Goal: Submit feedback/report problem: Submit feedback/report problem

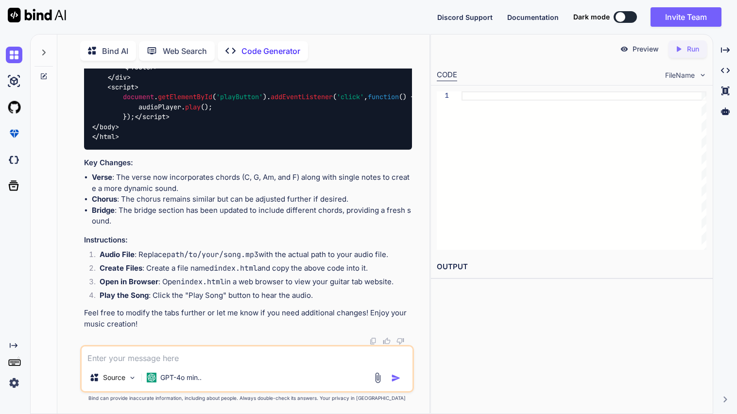
click at [95, 50] on icon at bounding box center [92, 51] width 8 height 8
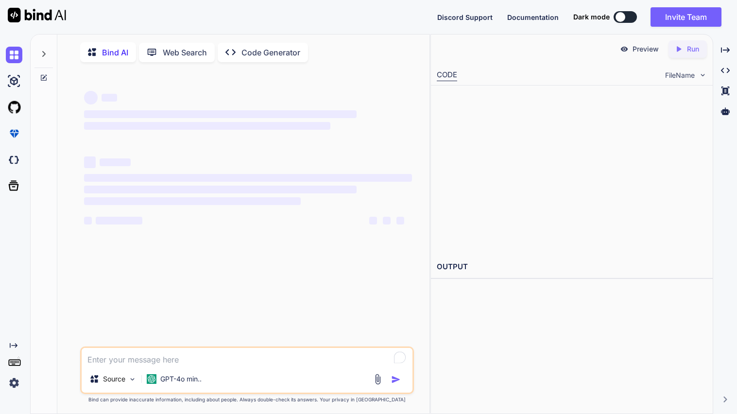
click at [117, 52] on p "Bind AI" at bounding box center [115, 53] width 26 height 12
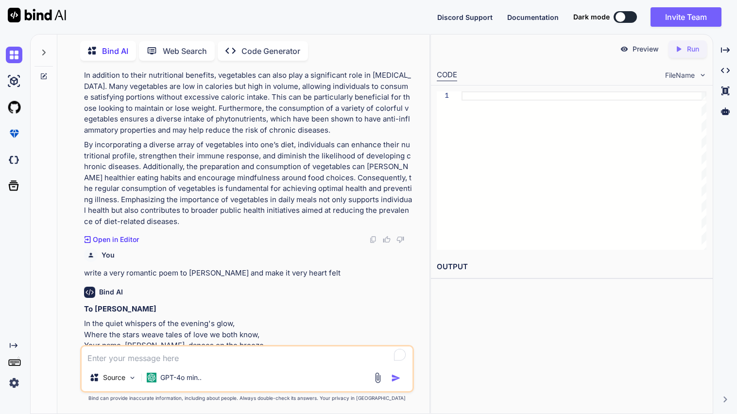
scroll to position [1394, 0]
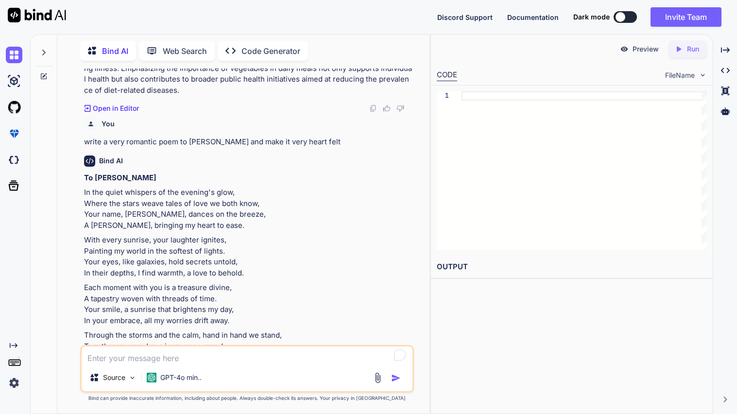
type textarea "x"
type textarea "i"
type textarea "x"
type textarea "u"
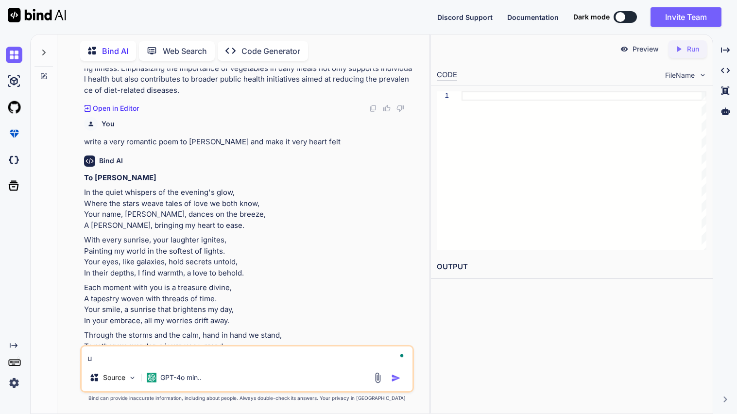
type textarea "x"
type textarea "us"
type textarea "x"
type textarea "usi"
type textarea "x"
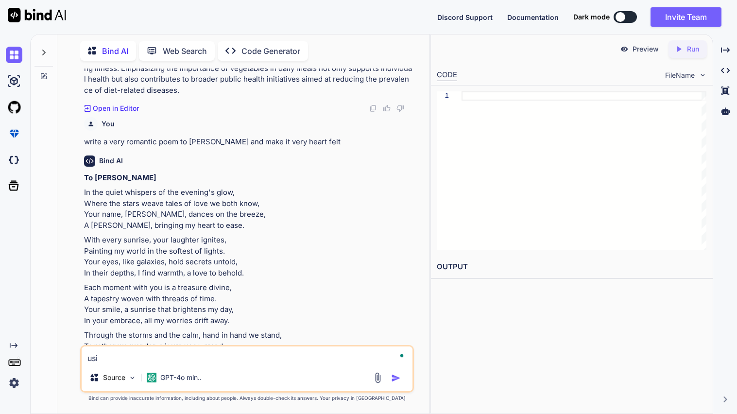
type textarea "usin"
type textarea "x"
type textarea "using"
type textarea "x"
type textarea "using"
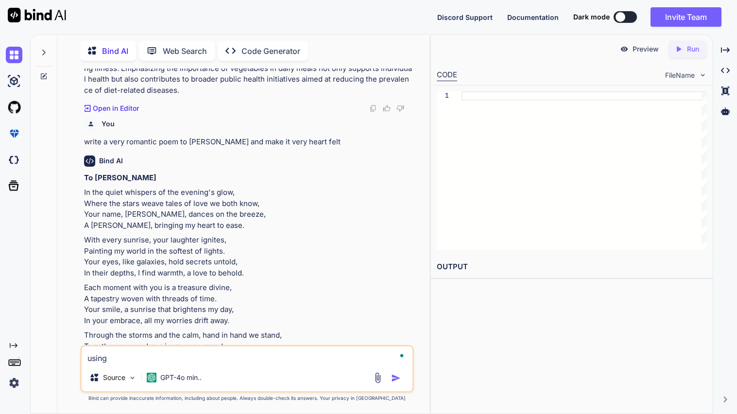
type textarea "x"
type textarea "using t"
type textarea "x"
type textarea "using th"
type textarea "x"
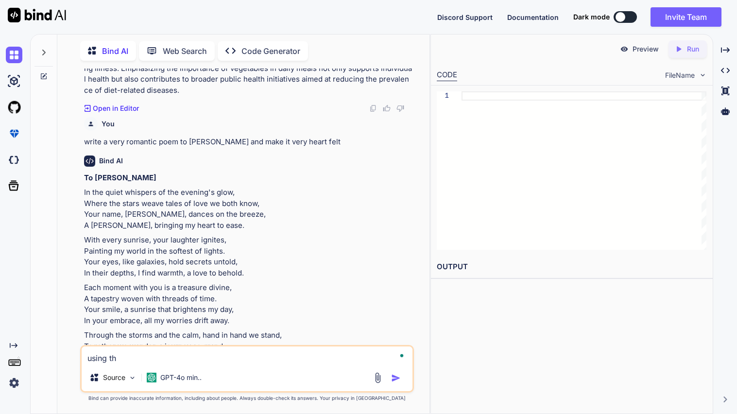
type textarea "using thi"
type textarea "x"
type textarea "using this"
type textarea "x"
type textarea "using this"
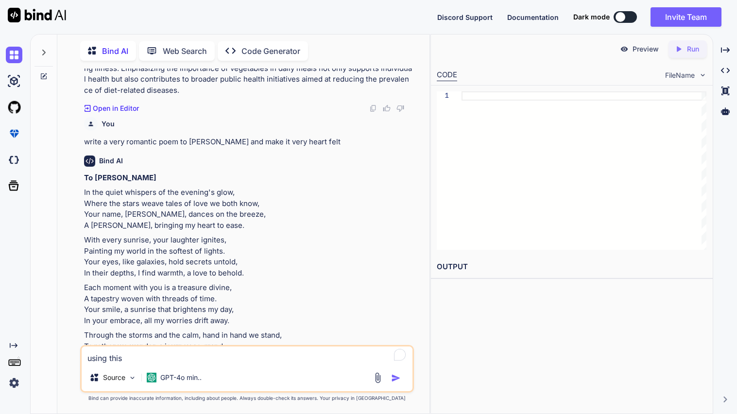
click at [188, 319] on p "Each moment with you is a treasure divine, A tapestry woven with threads of tim…" at bounding box center [248, 304] width 328 height 44
click at [161, 354] on textarea "using this" at bounding box center [247, 355] width 331 height 17
type textarea "x"
type textarea "using this C"
type textarea "x"
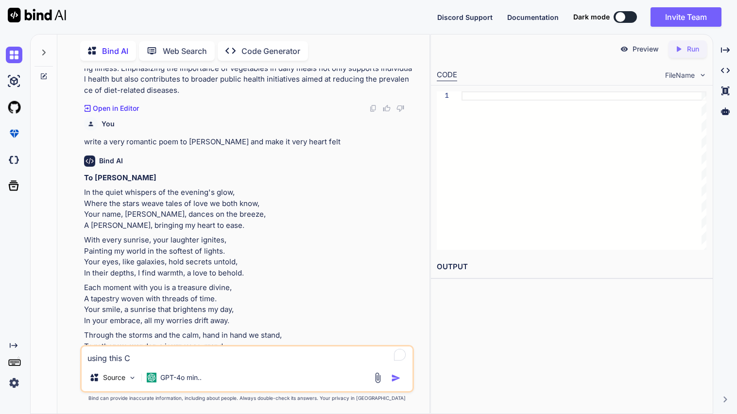
type textarea "using this CE"
type textarea "x"
type textarea "using this CER"
type textarea "x"
type textarea "using this CER"
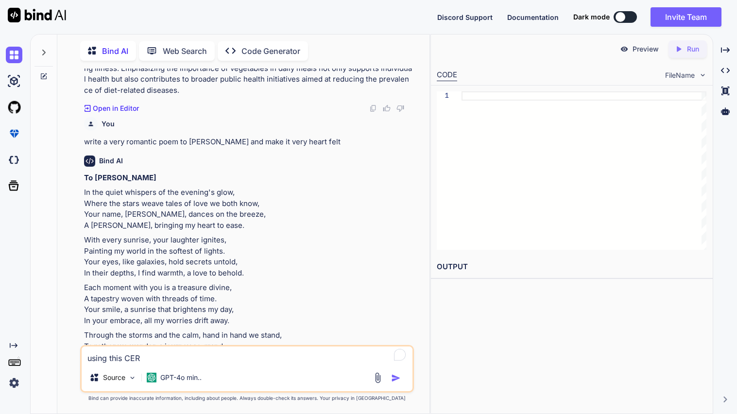
type textarea "x"
type textarea "using this CER w"
type textarea "x"
type textarea "using this CER wr"
type textarea "x"
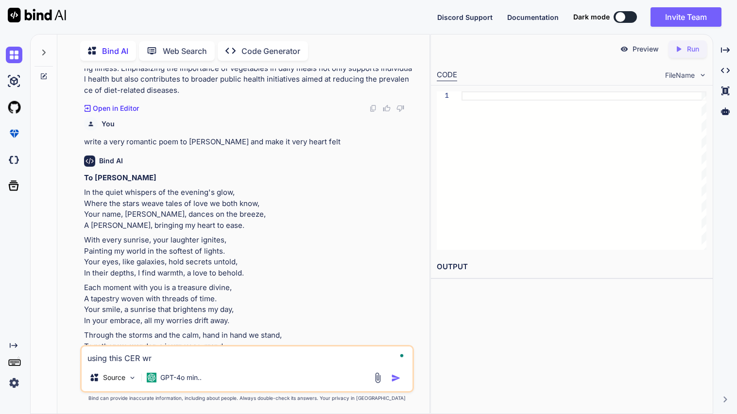
type textarea "using this CER wri"
type textarea "x"
type textarea "using this CER writ"
type textarea "x"
type textarea "using this CER write"
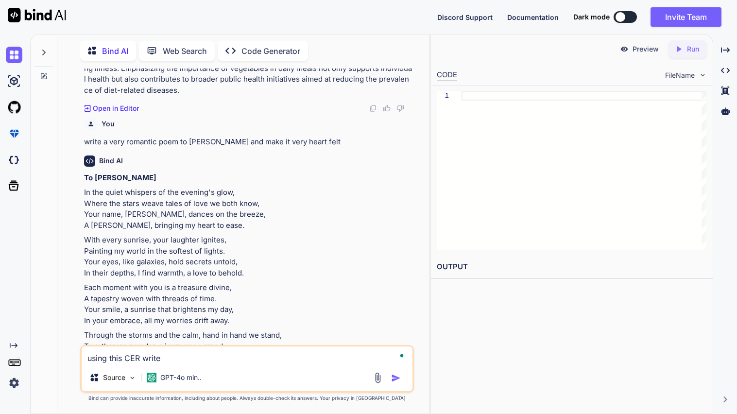
type textarea "x"
type textarea "using this CER write"
type textarea "x"
type textarea "using this CER write a"
type textarea "x"
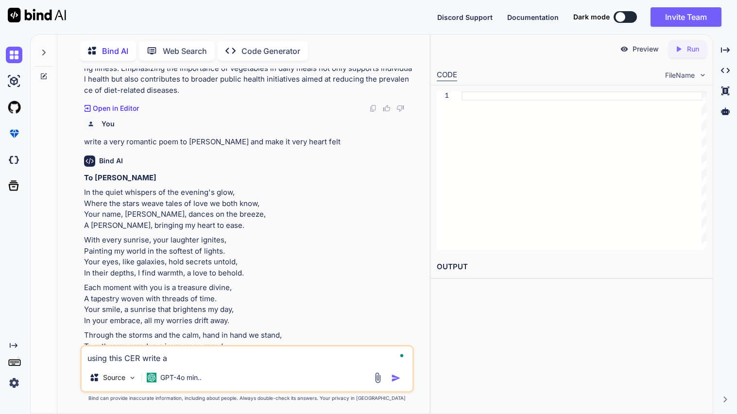
type textarea "using this CER write an"
type textarea "x"
type textarea "using this CER write ano"
type textarea "x"
type textarea "using this CER write anot"
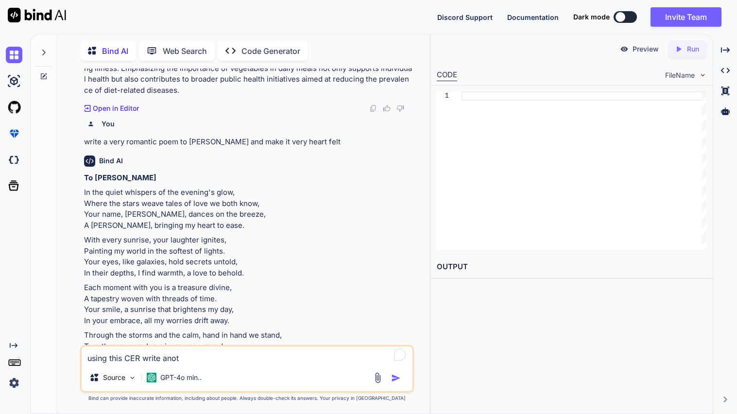
type textarea "x"
type textarea "using this CER write anothe"
type textarea "x"
type textarea "using this CER write another"
type textarea "x"
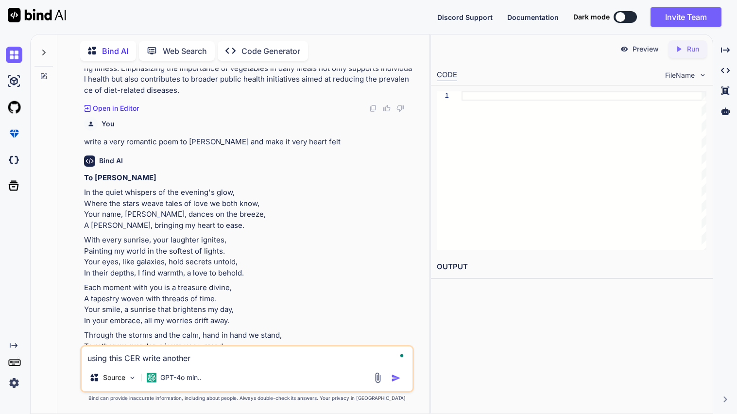
type textarea "using this CER write another E"
type textarea "x"
type textarea "using this CER write another ER"
type textarea "x"
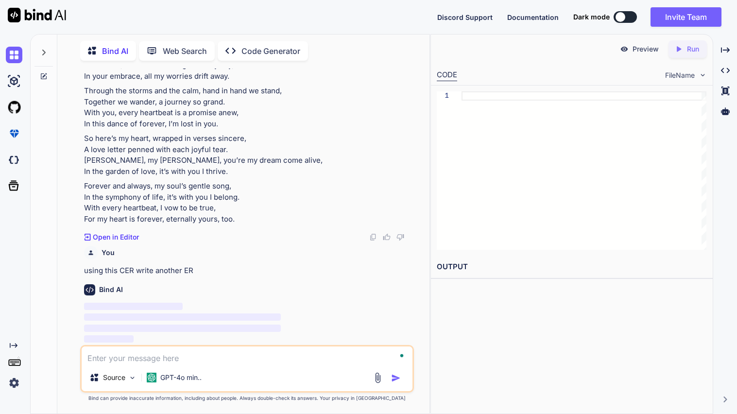
scroll to position [1788, 0]
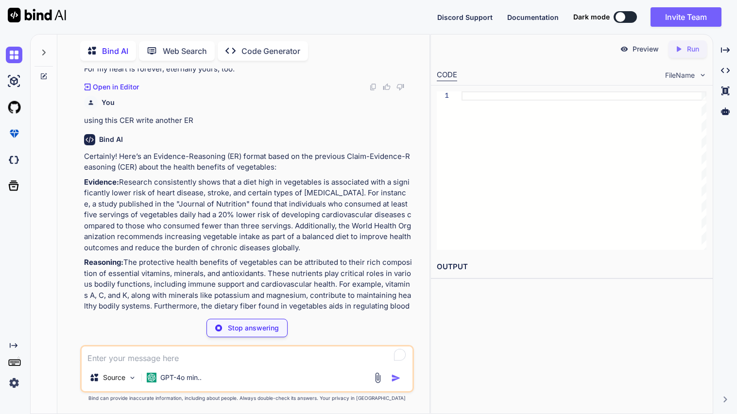
type textarea "x"
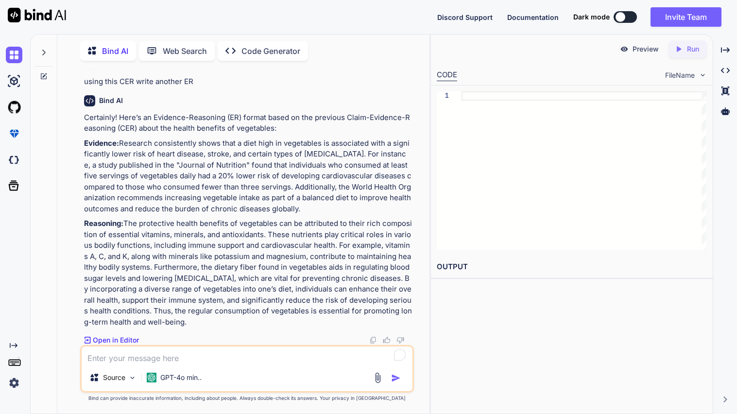
scroll to position [1978, 0]
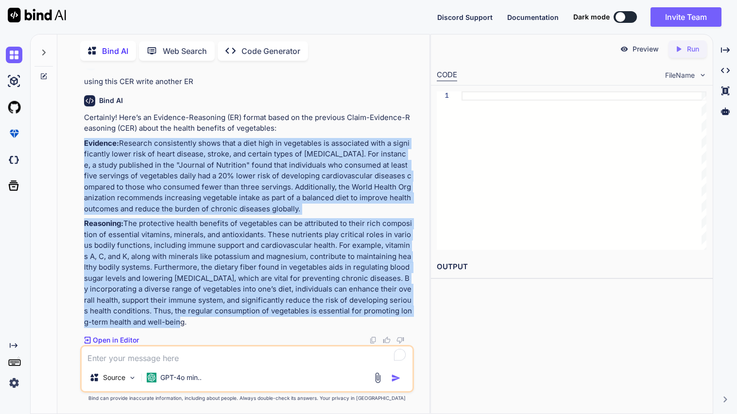
drag, startPoint x: 83, startPoint y: 146, endPoint x: 164, endPoint y: 321, distance: 193.1
click at [164, 321] on div "You write a CER about this question How do vegetables benefit one’s health? Bin…" at bounding box center [248, 207] width 332 height 277
copy div "Evidence: Research consistently shows that a diet high in vegetables is associa…"
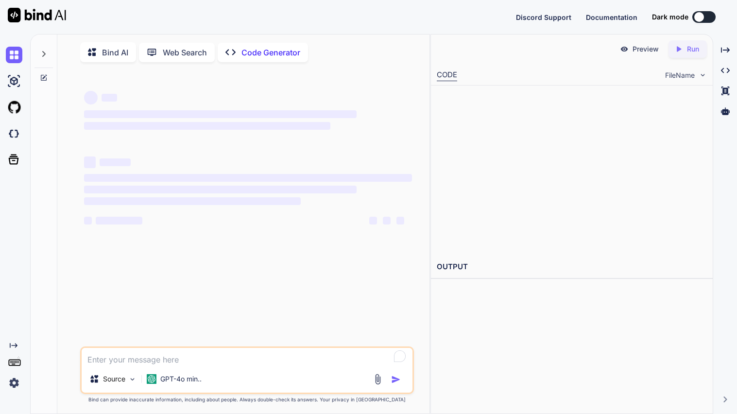
type textarea "f"
type textarea "x"
type textarea "fix"
type textarea "x"
type textarea "fix"
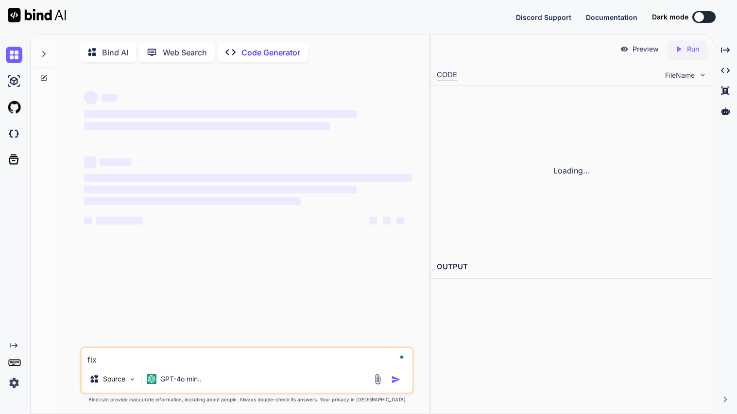
type textarea "x"
type textarea "fix this c"
type textarea "x"
type textarea "fix this cd"
type textarea "x"
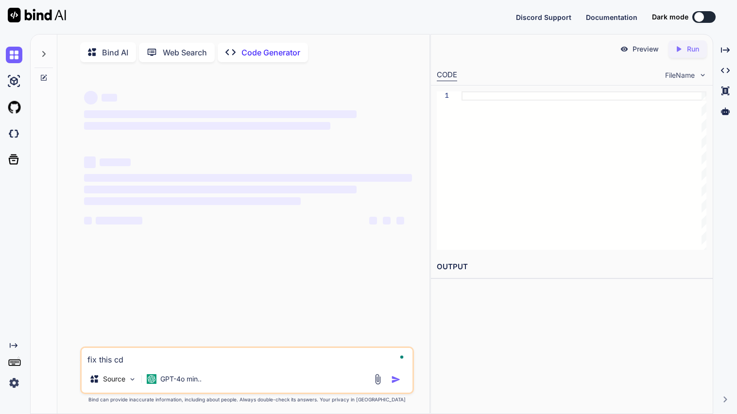
type textarea "fix this c"
type textarea "x"
type textarea "fix this co"
type textarea "x"
type textarea "fix this cod"
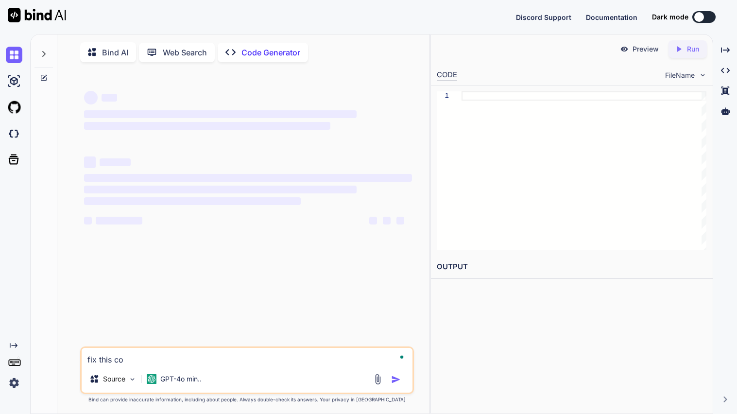
type textarea "x"
type textarea "fix this code"
type textarea "x"
type textarea "fix this code"
type textarea "x"
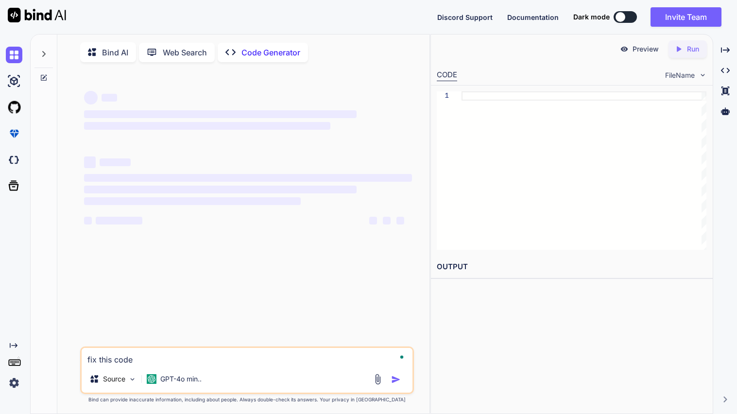
type textarea "fix this code a"
type textarea "x"
type textarea "fix this code an"
type textarea "x"
type textarea "fix this code and"
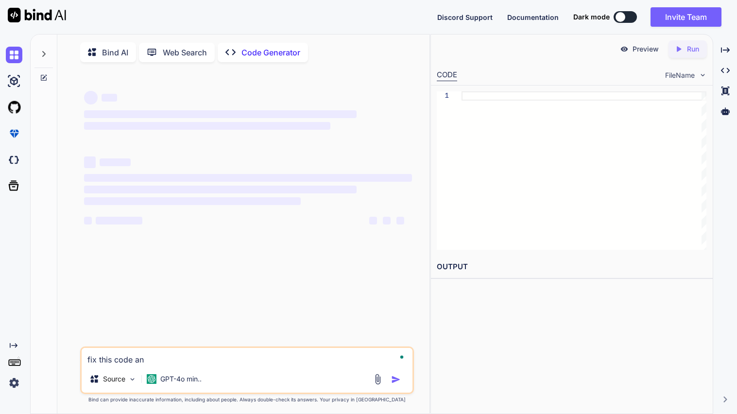
type textarea "x"
type textarea "fix this code and"
type textarea "x"
type textarea "fix this code and u"
type textarea "x"
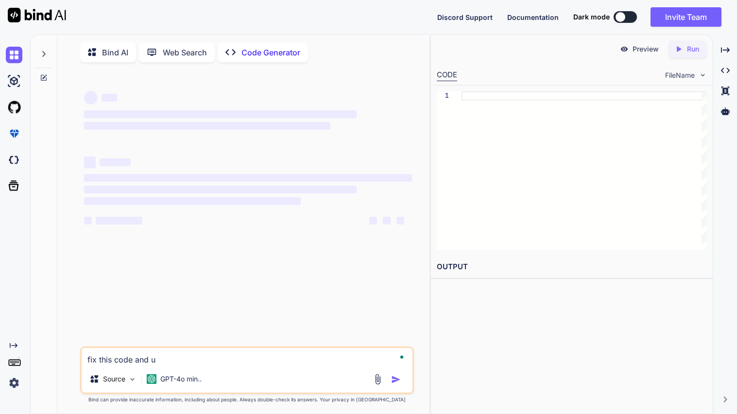
type textarea "fix this code and up"
type textarea "x"
type textarea "fix this code and upd"
type textarea "x"
type textarea "fix this code and upda"
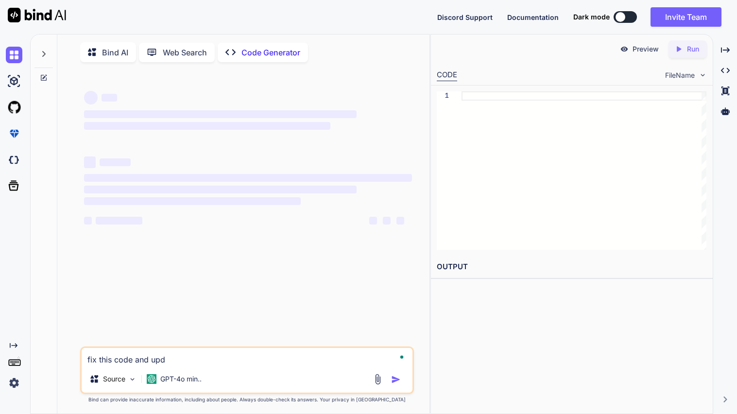
type textarea "x"
type textarea "fix this code and updat"
type textarea "x"
type textarea "fix this code and update"
type textarea "x"
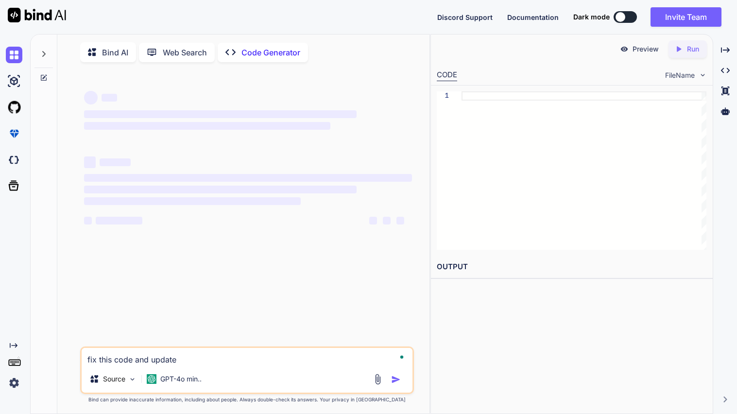
type textarea "fix this code and update"
type textarea "x"
type textarea "fix this code and update and show me"
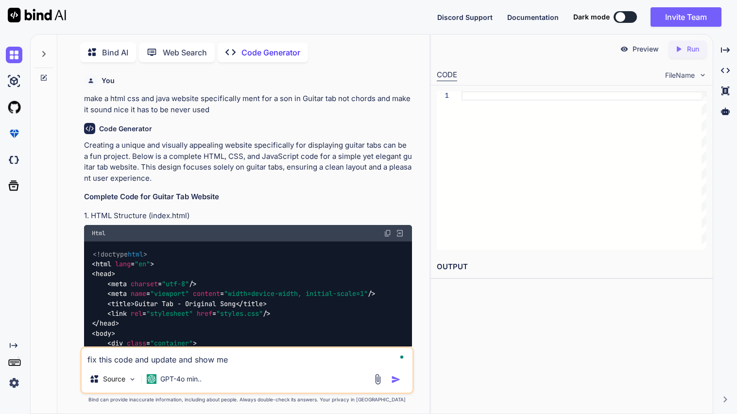
type textarea "x"
type textarea "fix this code and update and show me a"
type textarea "x"
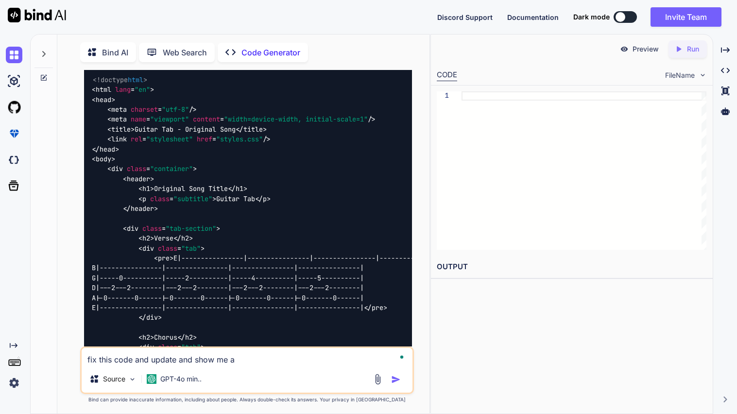
type textarea "fix this code and update and show me al"
type textarea "x"
type textarea "fix this code and update and show me all"
type textarea "x"
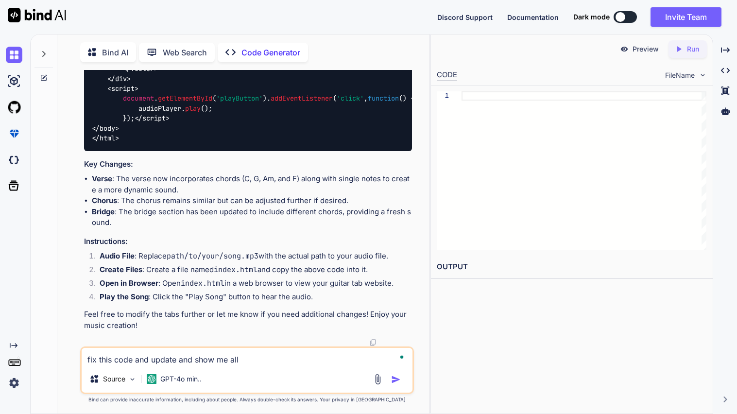
type textarea "fix this code and update and show me all"
type textarea "x"
type textarea "fix this code and update and show me all o"
type textarea "x"
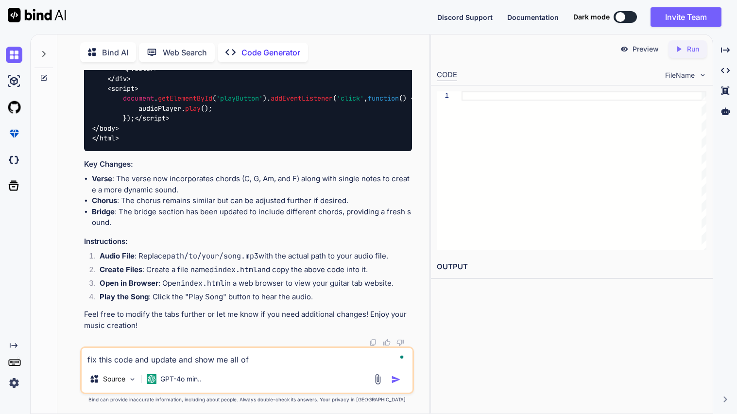
type textarea "fix this code and update and show me all of"
type textarea "x"
type textarea "fix this code and update and show me all of i"
type textarea "x"
type textarea "fix this code and update and show me all of it"
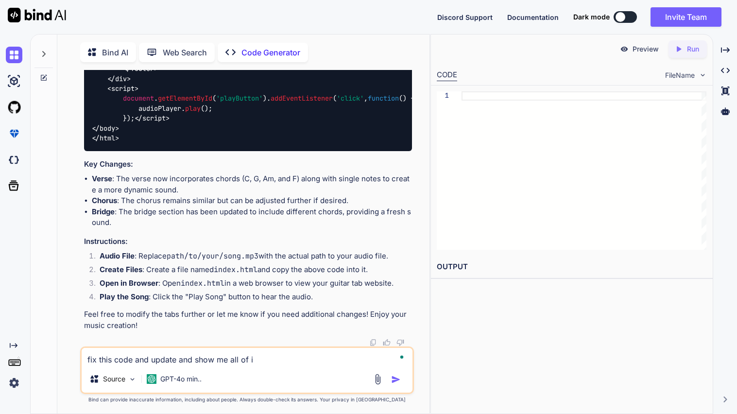
type textarea "x"
type textarea "fix this code and update and show me all of it"
type textarea "x"
type textarea "fix this code and update and show me all of it"
type textarea "x"
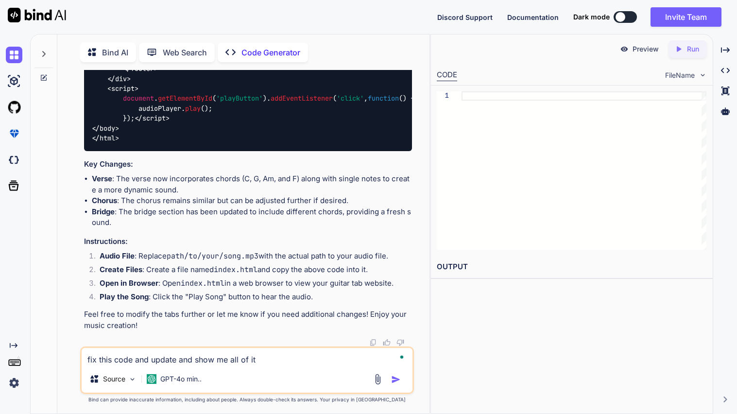
type textarea "fix this code and update and show me all of it"
type textarea "x"
type textarea "fix this code and update and show me all of it"
type textarea "x"
type textarea "fix this code and update and show me all of it <html><head><title>T-Rex Game</t…"
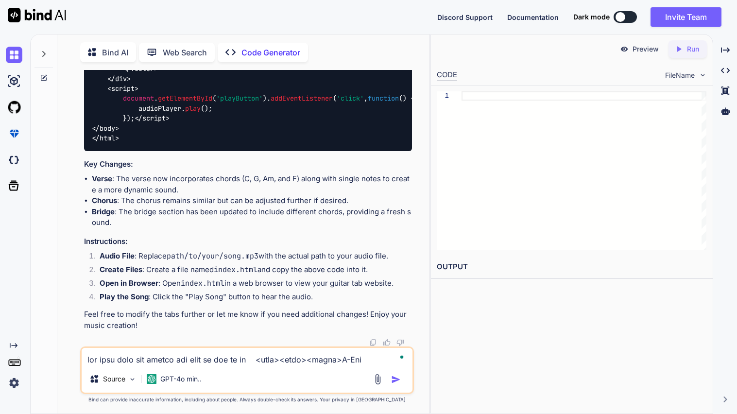
type textarea "x"
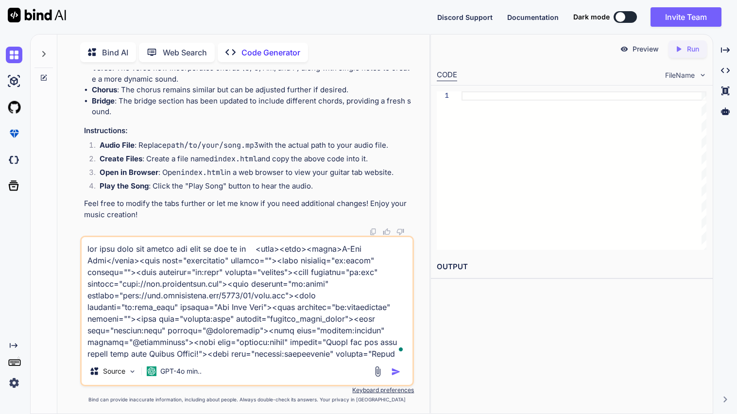
scroll to position [14661, 0]
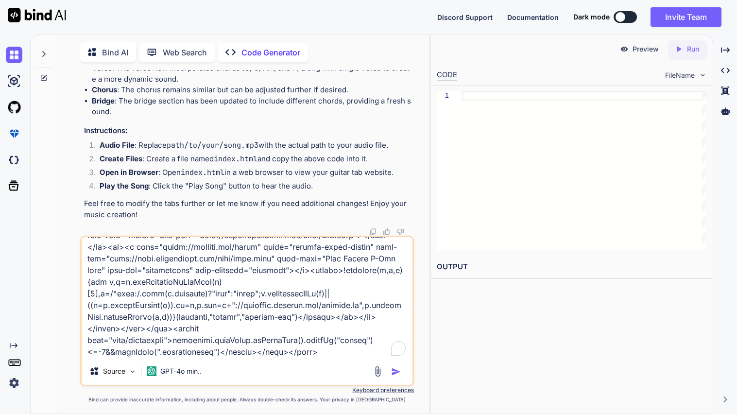
click at [231, 308] on textarea "To enrich screen reader interactions, please activate Accessibility in Grammarl…" at bounding box center [247, 297] width 331 height 121
type textarea "fix this code and update and show me all of it"
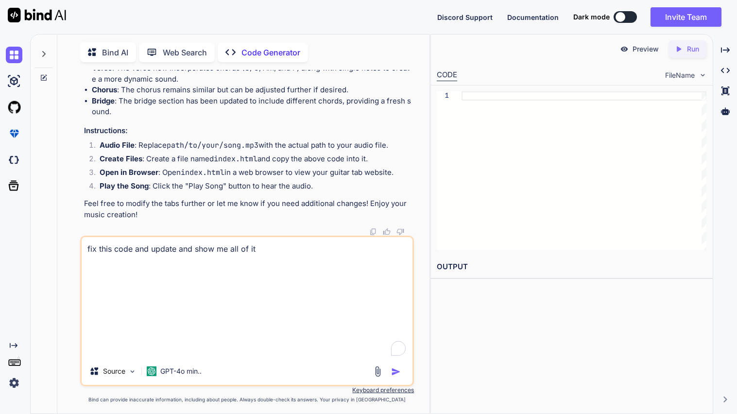
type textarea "x"
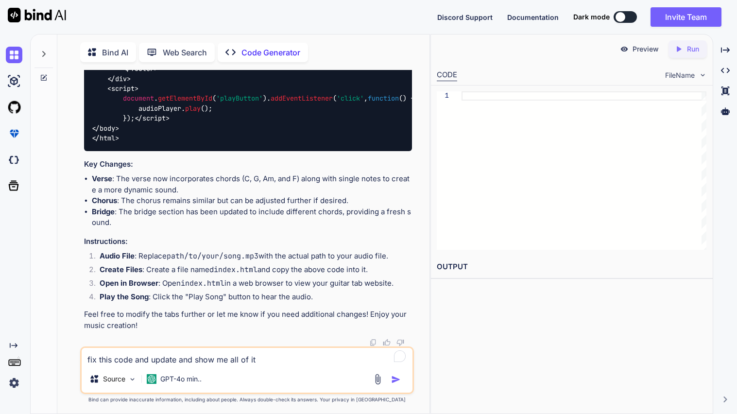
scroll to position [0, 0]
paste textarea "<!DOCTYPE html> <html> <head> <title>Cyberpunk Launcher </title> <meta charset=…"
type textarea "fix this code and update and show me all of it <!DOCTYPE html> <html> <head> <t…"
type textarea "x"
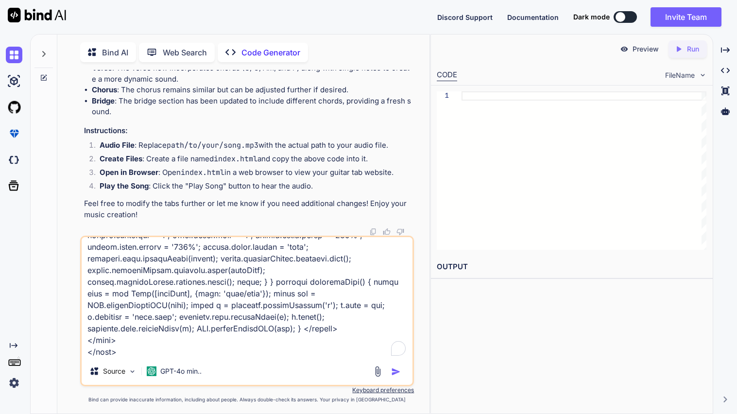
scroll to position [28435, 0]
type textarea "fix this code and update and show me all of it <!DOCTYPE html> <html> <head> <t…"
click at [393, 371] on img "button" at bounding box center [396, 372] width 10 height 10
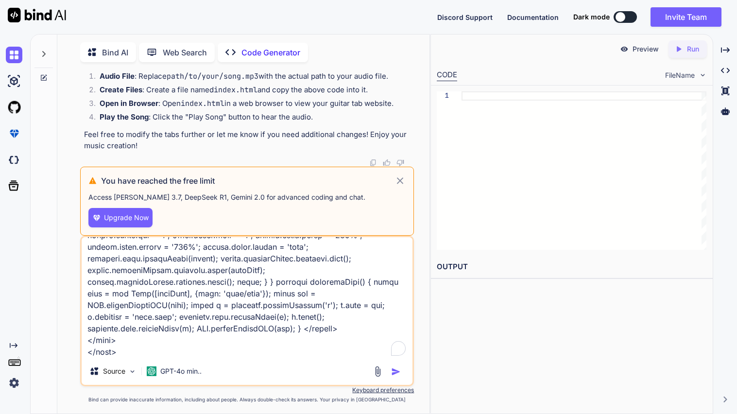
click at [400, 183] on icon at bounding box center [400, 180] width 7 height 7
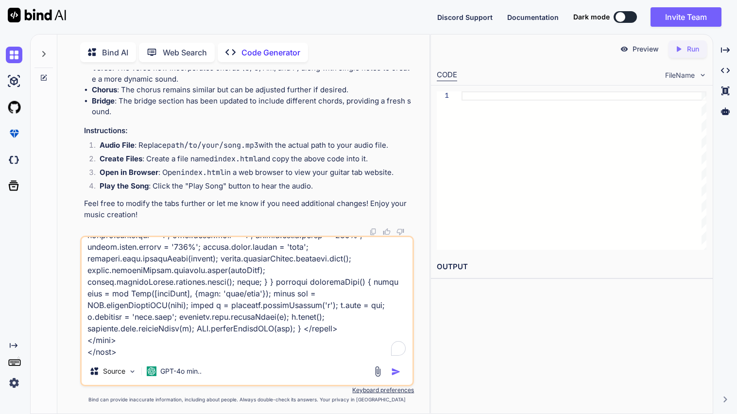
click at [48, 57] on div at bounding box center [44, 52] width 18 height 34
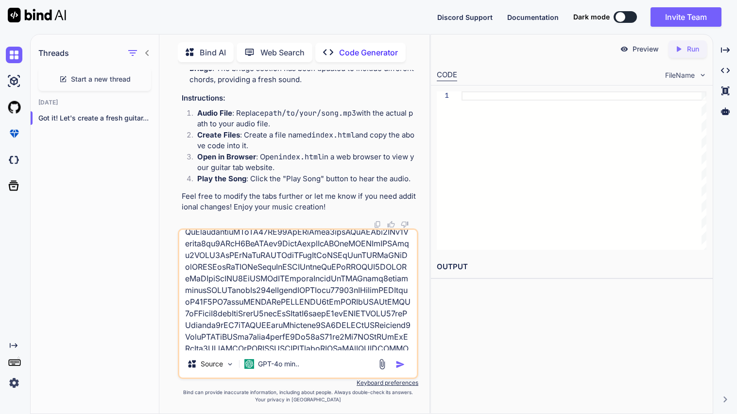
scroll to position [7943, 0]
click at [146, 118] on icon "button" at bounding box center [148, 118] width 5 height 1
click at [176, 164] on div "Delete" at bounding box center [189, 156] width 95 height 19
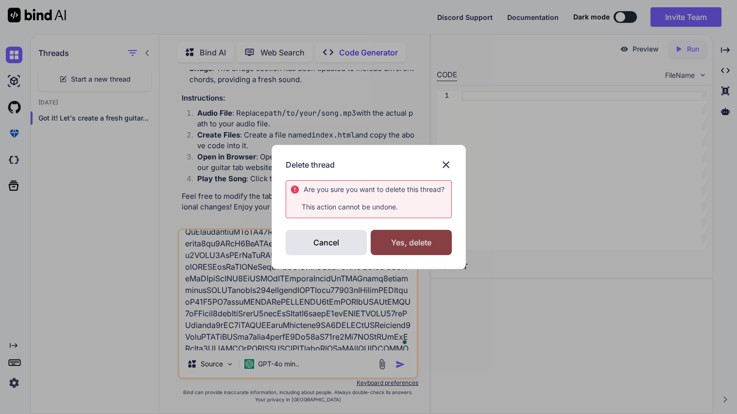
click at [410, 236] on div "Yes, delete" at bounding box center [411, 242] width 81 height 25
click at [448, 164] on img at bounding box center [446, 165] width 12 height 12
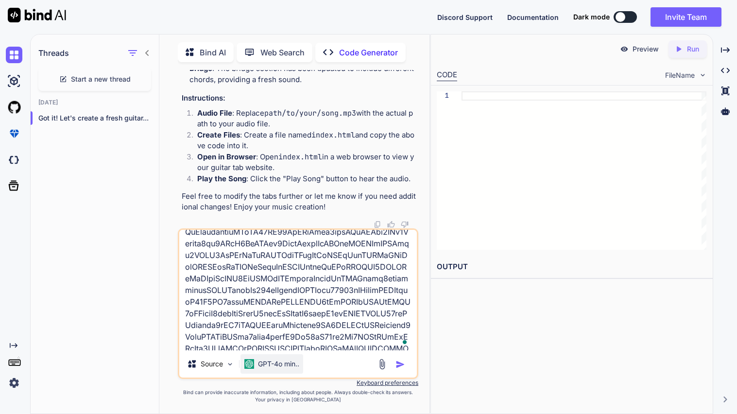
click at [278, 369] on p "GPT-4o min.." at bounding box center [278, 364] width 41 height 10
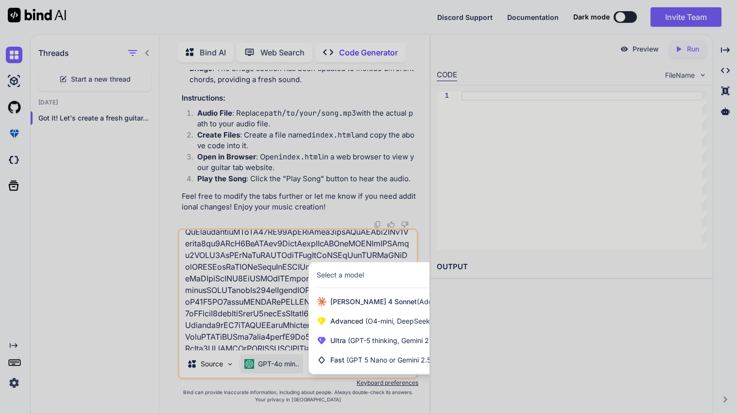
click at [482, 312] on div at bounding box center [368, 207] width 737 height 414
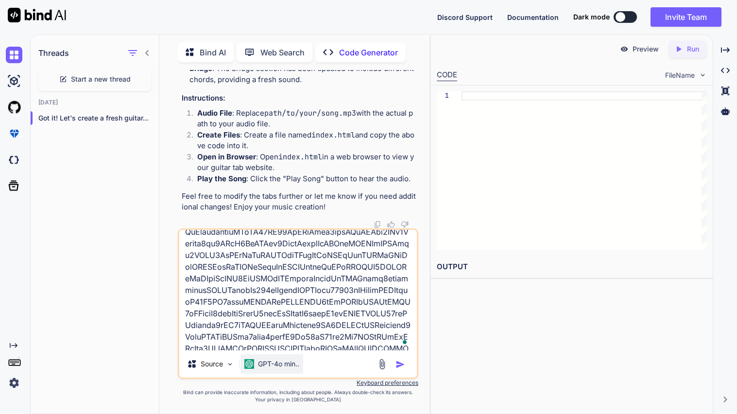
click at [265, 366] on p "GPT-4o min.." at bounding box center [278, 364] width 41 height 10
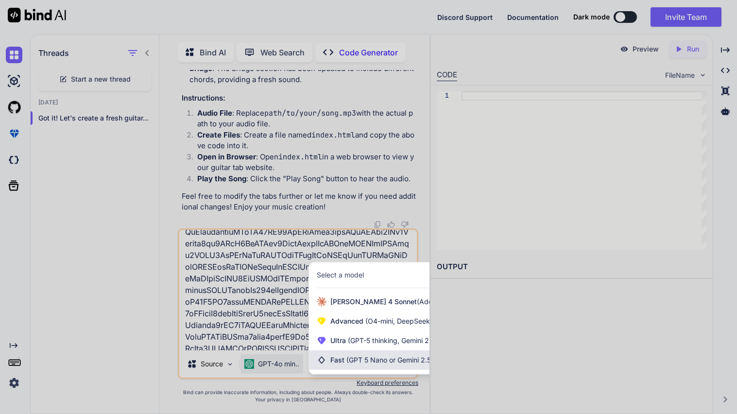
click at [344, 365] on span "Fast (GPT 5 Nano or Gemini 2.5 Flash)" at bounding box center [391, 360] width 122 height 10
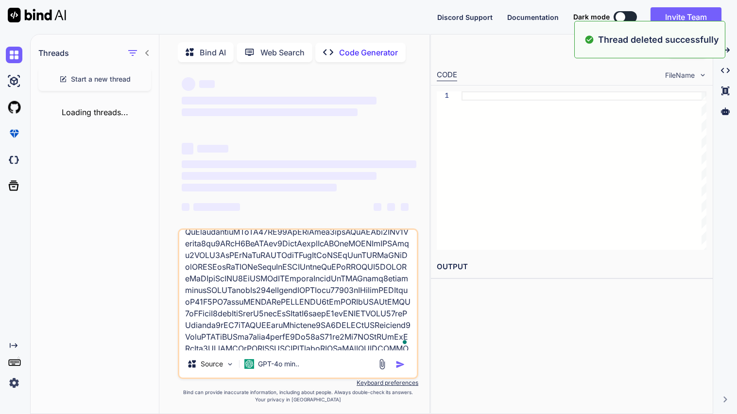
scroll to position [12, 0]
click at [293, 366] on p "GPT-4o min.." at bounding box center [278, 364] width 41 height 10
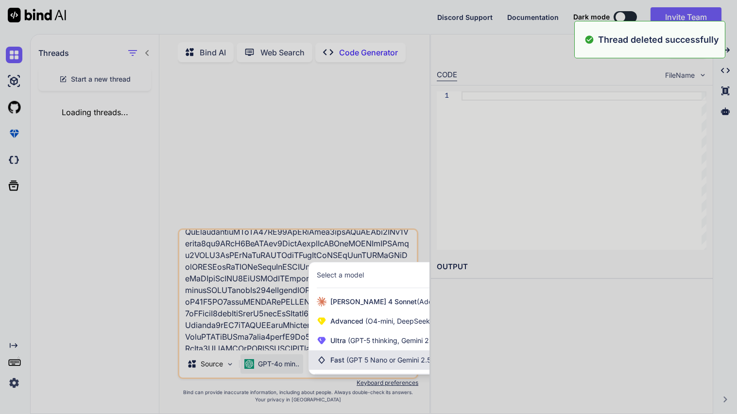
scroll to position [0, 0]
click at [318, 365] on icon at bounding box center [322, 360] width 10 height 10
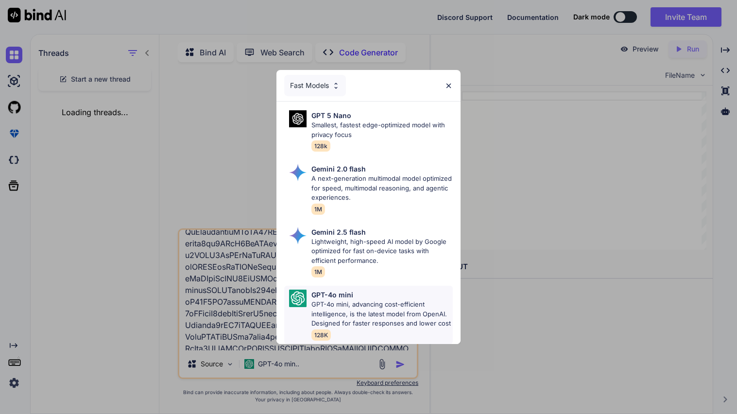
click at [330, 297] on p "GPT-4o mini" at bounding box center [333, 295] width 42 height 10
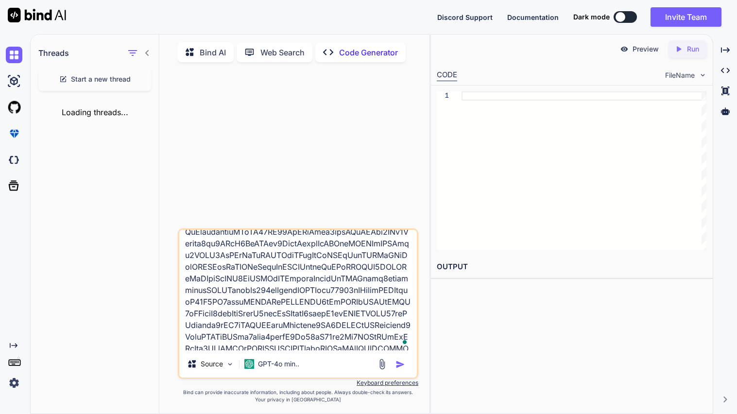
click at [329, 300] on textarea "To enrich screen reader interactions, please activate Accessibility in Grammarl…" at bounding box center [298, 290] width 238 height 121
click at [401, 369] on img "button" at bounding box center [401, 365] width 10 height 10
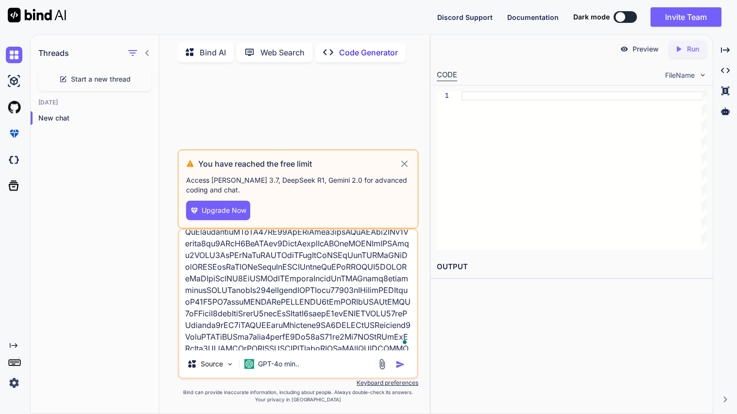
click at [723, 396] on div "Created with Pixso. Created with Pixso. Created with Pixso. Created with Pixso." at bounding box center [725, 228] width 16 height 372
click at [8, 15] on img at bounding box center [37, 15] width 58 height 15
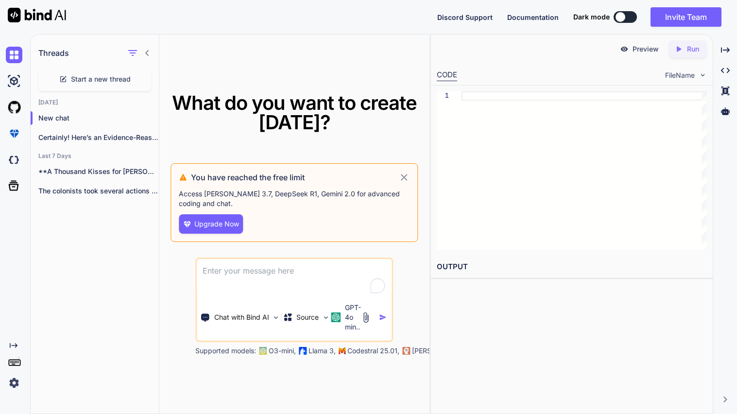
type textarea "x"
click at [14, 382] on img at bounding box center [14, 383] width 17 height 17
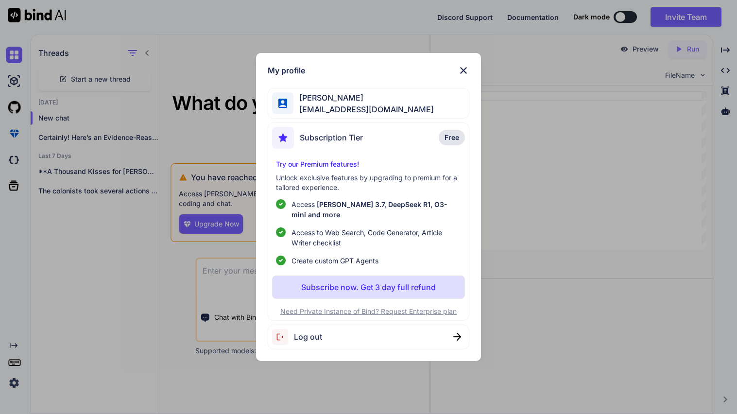
click at [278, 329] on img at bounding box center [283, 337] width 22 height 16
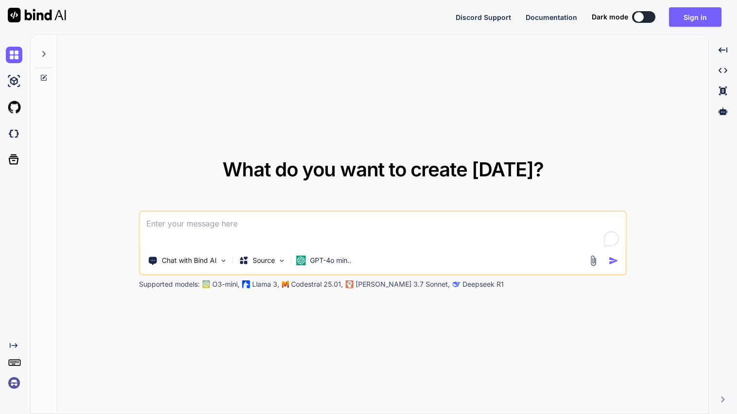
type textarea "x"
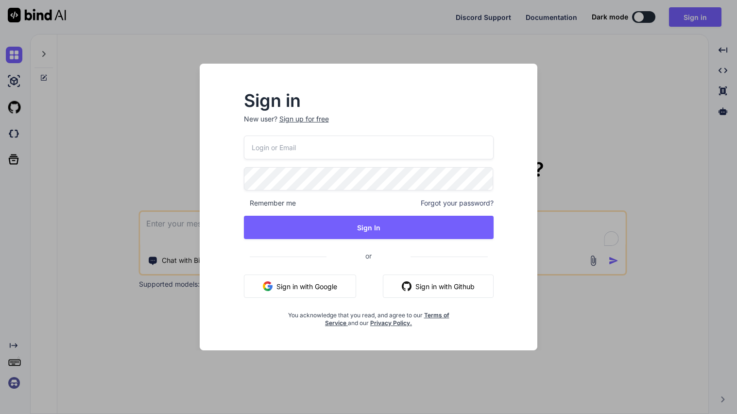
type input "[EMAIL_ADDRESS][DOMAIN_NAME]"
click at [283, 149] on input "[EMAIL_ADDRESS][DOMAIN_NAME]" at bounding box center [369, 148] width 250 height 24
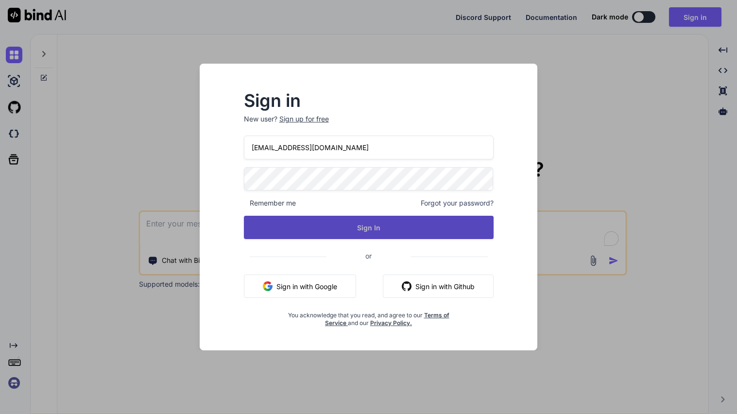
type input "[EMAIL_ADDRESS][DOMAIN_NAME]"
click at [258, 224] on button "Sign In" at bounding box center [369, 227] width 250 height 23
click at [365, 233] on button "Sign In" at bounding box center [369, 227] width 250 height 23
type textarea "x"
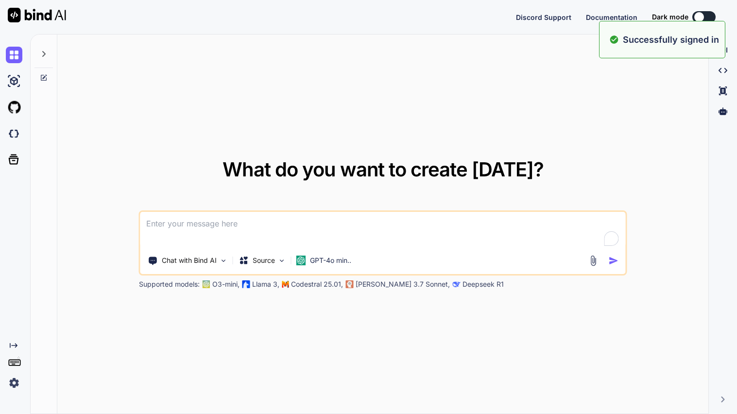
click at [231, 228] on textarea "To enrich screen reader interactions, please activate Accessibility in Grammarl…" at bounding box center [383, 230] width 486 height 36
type textarea "f"
type textarea "x"
type textarea "fi"
type textarea "x"
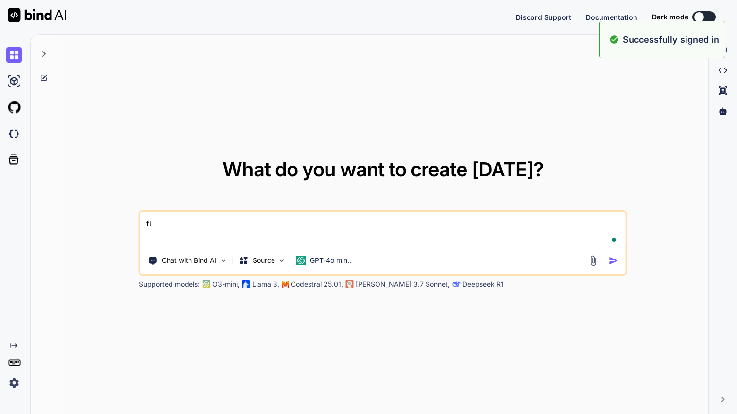
type textarea "fix"
type textarea "x"
type textarea "fix"
type textarea "x"
type textarea "fix t"
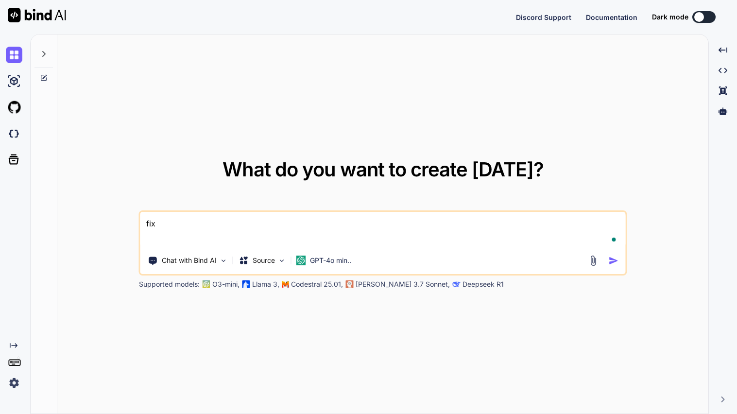
type textarea "x"
type textarea "fix th"
type textarea "x"
type textarea "fix thi"
type textarea "x"
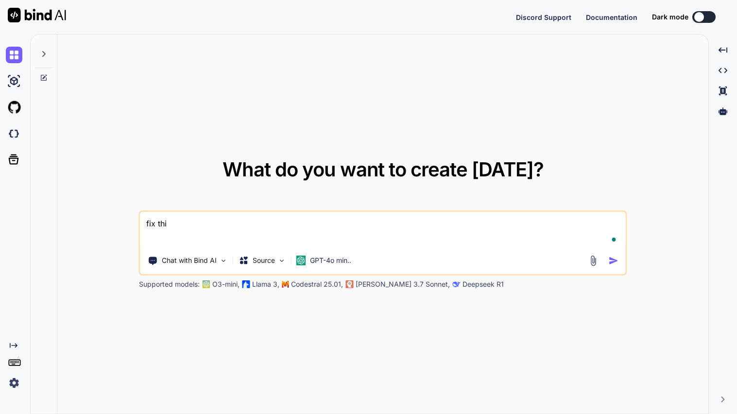
type textarea "fix this"
type textarea "x"
type textarea "fix this"
type textarea "x"
type textarea "fix this c"
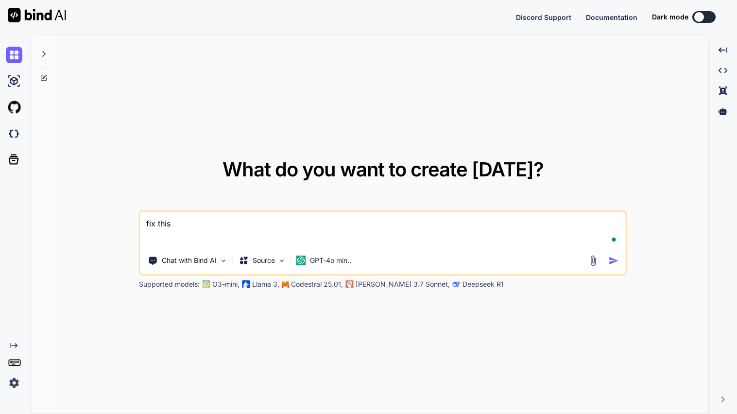
type textarea "x"
type textarea "fix this cd"
type textarea "x"
type textarea "fix this cde"
type textarea "x"
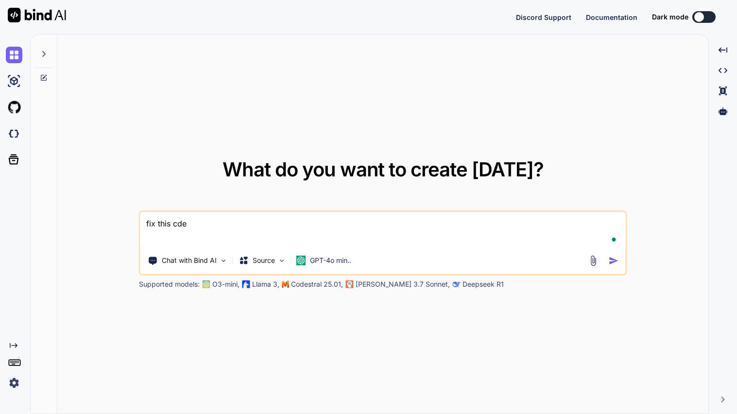
type textarea "fix this cd"
type textarea "x"
type textarea "fix this c"
type textarea "x"
type textarea "fix this co"
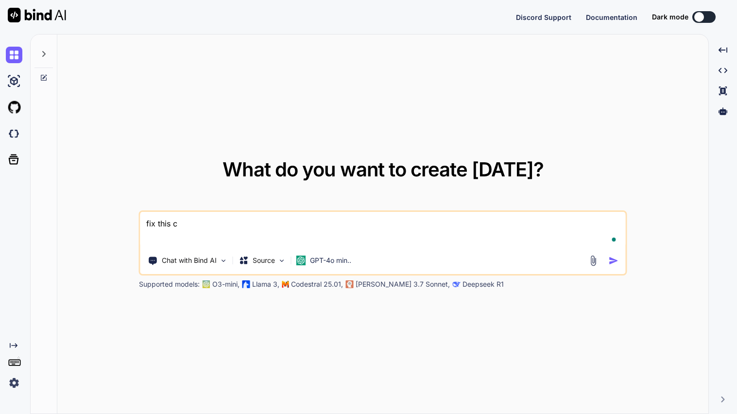
type textarea "x"
type textarea "fix this cod"
type textarea "x"
type textarea "fix this code"
type textarea "x"
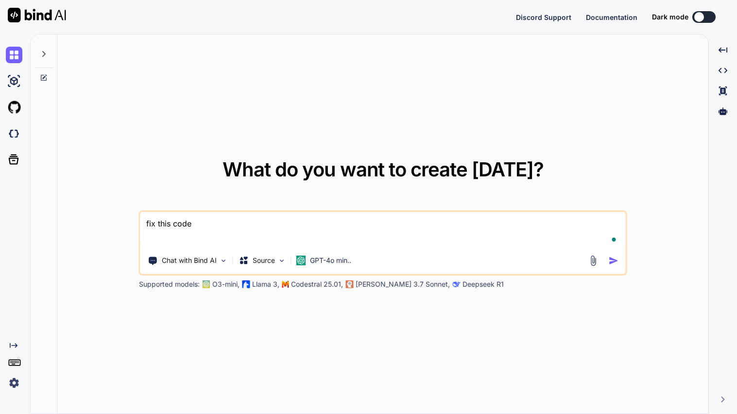
type textarea "fix this code"
type textarea "x"
type textarea "fix this code a"
type textarea "x"
type textarea "fix this code an"
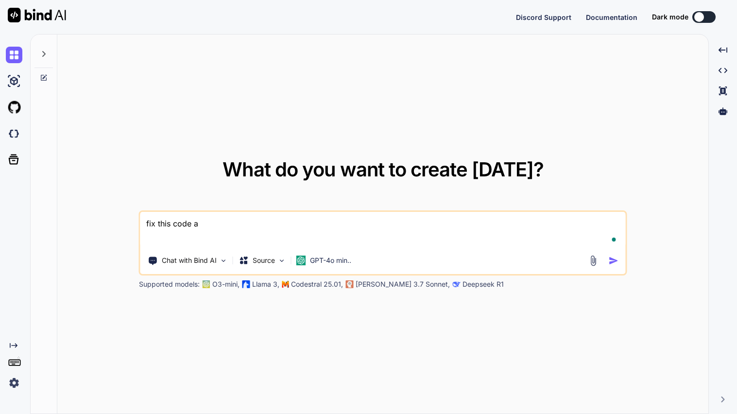
type textarea "x"
type textarea "fix this code and"
type textarea "x"
type textarea "fix this code and"
type textarea "x"
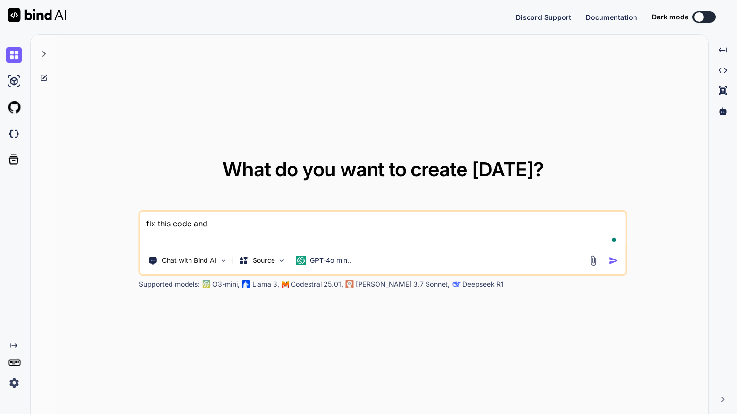
type textarea "fix this code and s"
type textarea "x"
type textarea "fix this code and sh"
type textarea "x"
type textarea "fix this code and sho"
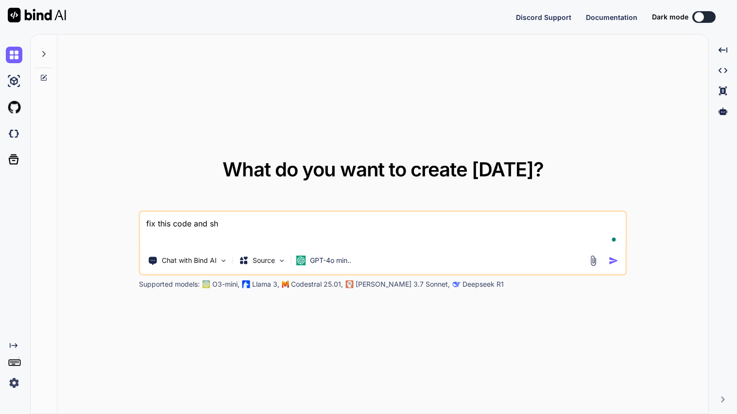
type textarea "x"
type textarea "fix this code and show"
type textarea "x"
type textarea "fix this code and show"
type textarea "x"
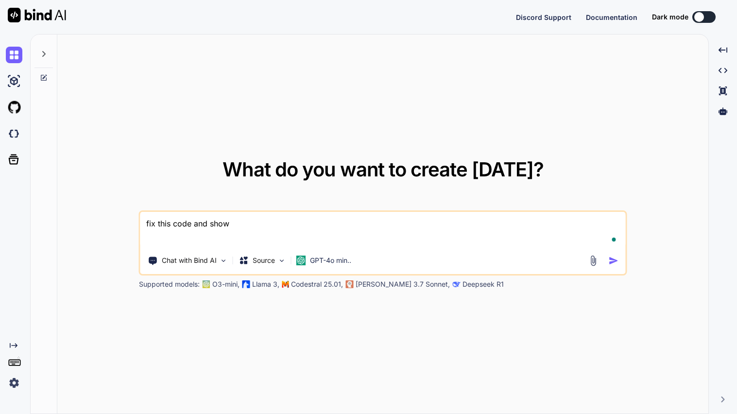
type textarea "fix this code and show m"
type textarea "x"
type textarea "fix this code and show me"
type textarea "x"
type textarea "fix this code and show me"
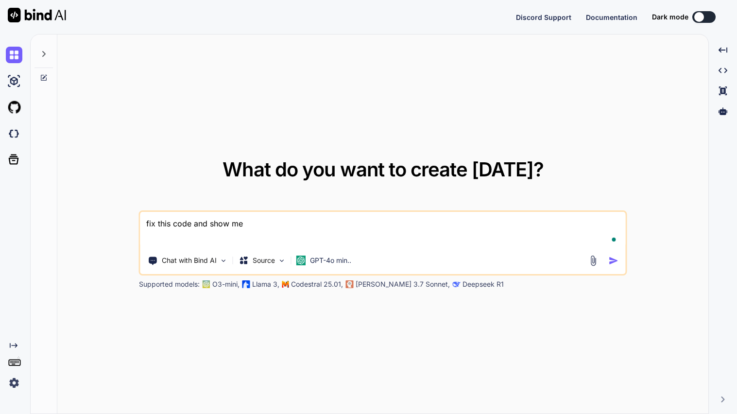
type textarea "x"
type textarea "fix this code and show me a"
type textarea "x"
type textarea "fix this code and show me al"
type textarea "x"
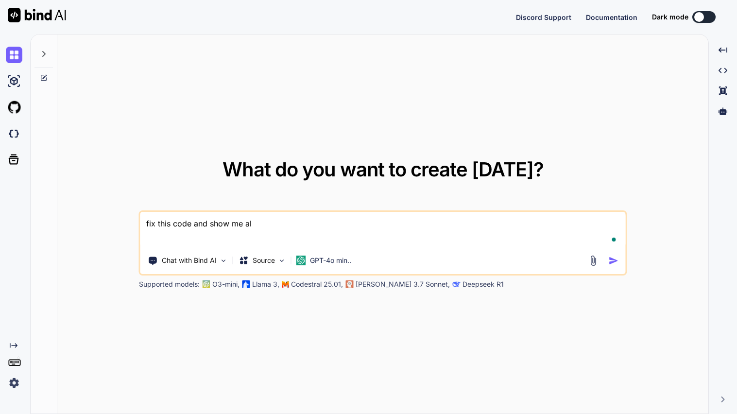
type textarea "fix this code and show me all"
type textarea "x"
type textarea "fix this code and show me all"
type textarea "x"
type textarea "fix this code and show me all t"
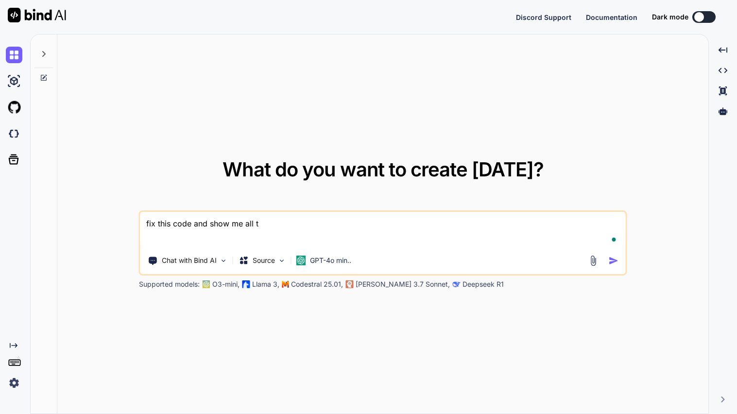
type textarea "x"
type textarea "fix this code and show me all th"
type textarea "x"
type textarea "fix this code and show me all the"
type textarea "x"
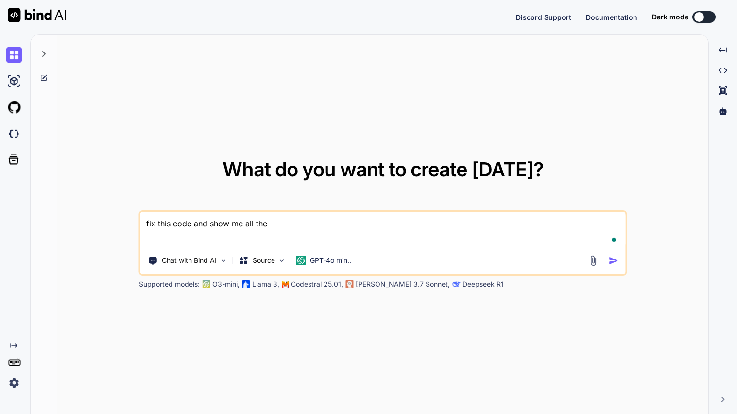
type textarea "fix this code and show me all the"
type textarea "x"
type textarea "fix this code and show me all the u"
type textarea "x"
type textarea "fix this code and show me all the up"
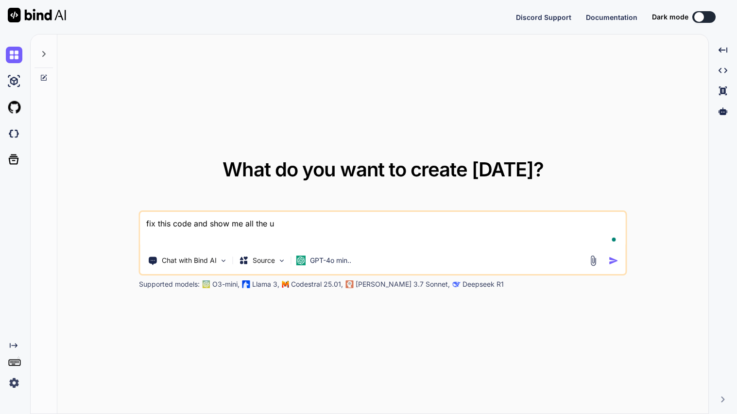
type textarea "x"
type textarea "fix this code and show me all the upd"
type textarea "x"
type textarea "fix this code and show me all the upda"
type textarea "x"
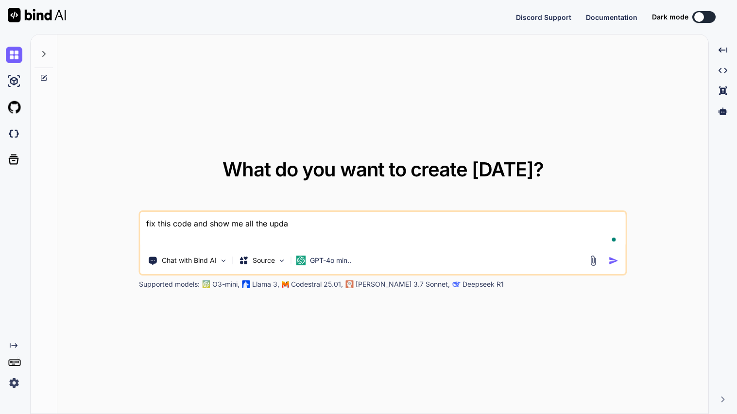
type textarea "fix this code and show me all the updat"
type textarea "x"
type textarea "fix this code and show me all the update"
type textarea "x"
type textarea "fix this code and show me all the update"
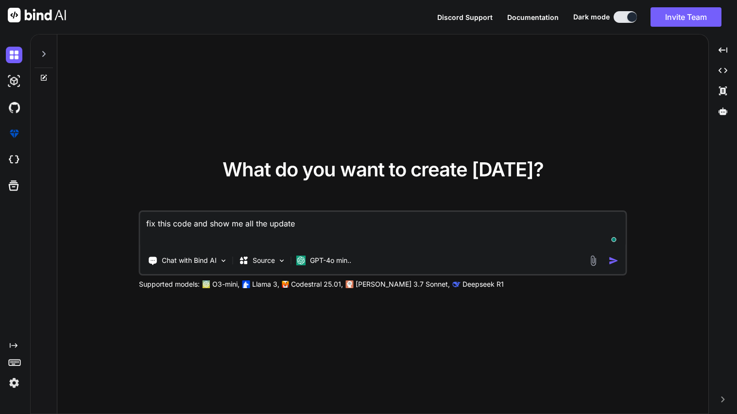
type textarea "x"
type textarea "fix this code and show me all the update c"
type textarea "x"
type textarea "fix this code and show me all the update co"
type textarea "x"
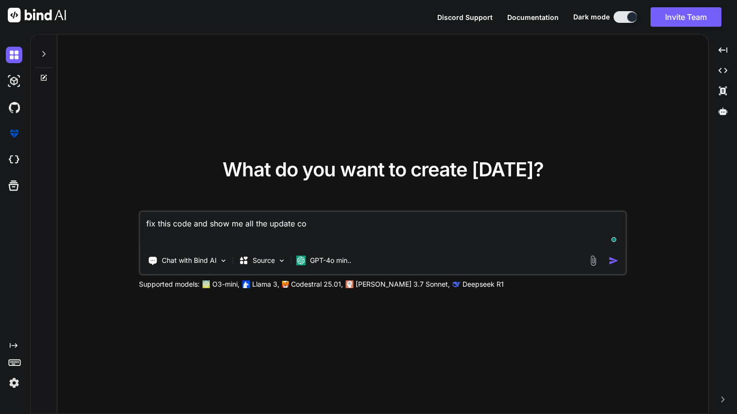
type textarea "fix this code and show me all the update cod"
type textarea "x"
type textarea "fix this code and show me all the update code"
type textarea "x"
paste textarea "<!DOCTYPE html> <html> <head> <title>Cyberpunk Launcher </title> <meta charset=…"
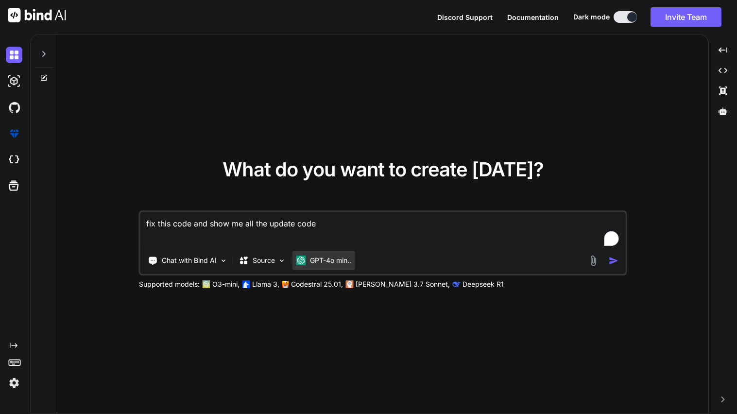
type textarea "fix this code and show me all the update code <!DOCTYPE html> <html> <head> <ti…"
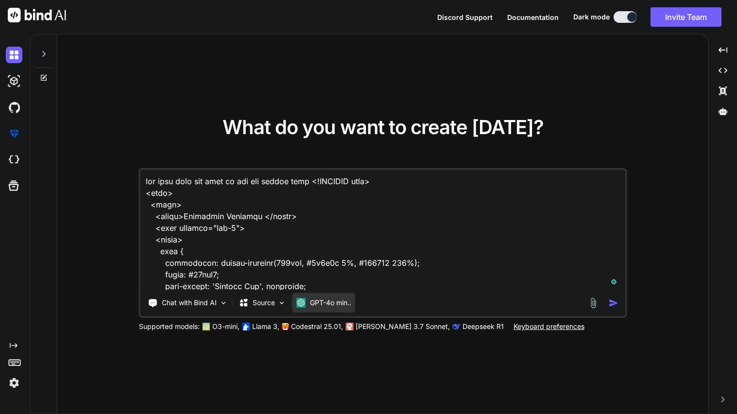
scroll to position [24389, 0]
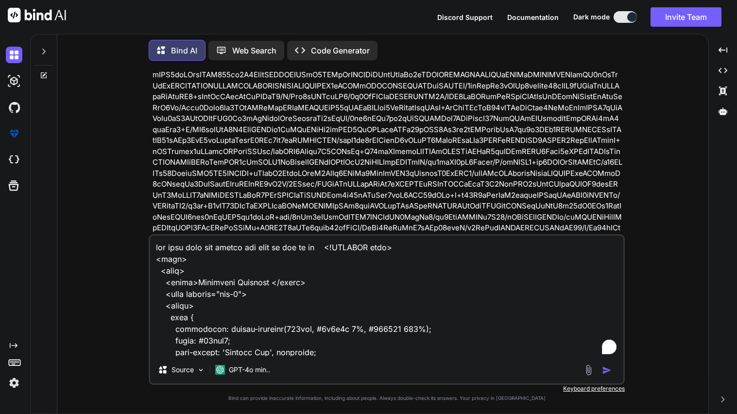
scroll to position [6634, 0]
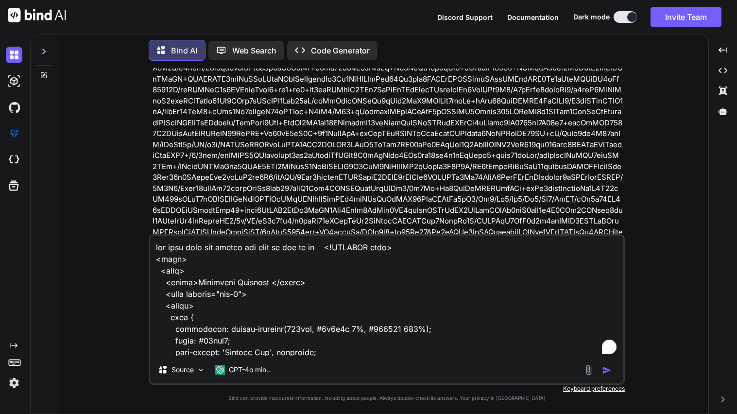
click at [280, 308] on textarea "To enrich screen reader interactions, please activate Accessibility in Grammarl…" at bounding box center [386, 296] width 473 height 121
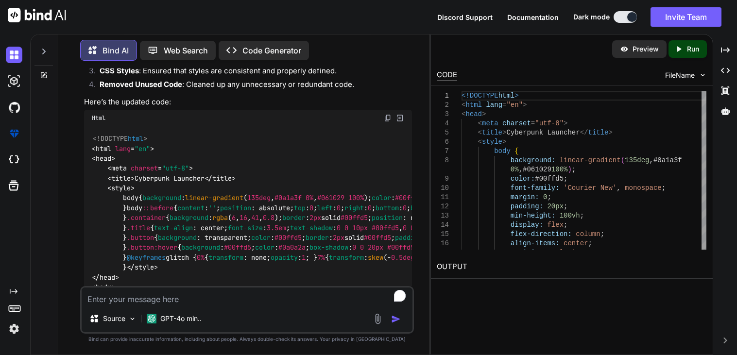
scroll to position [12302, 0]
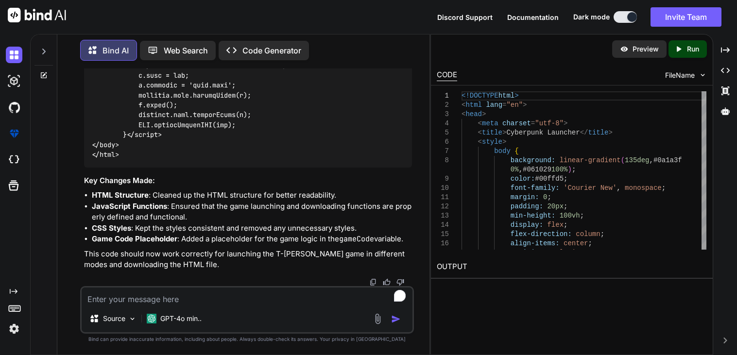
scroll to position [13947, 0]
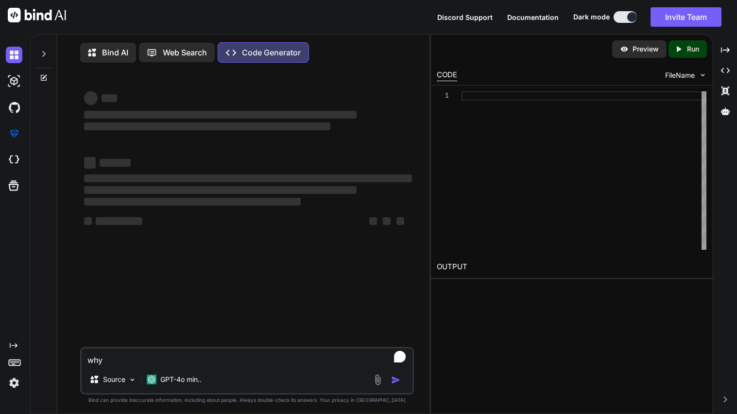
type textarea "x"
type textarea "whyn the gawhen i"
type textarea "x"
type textarea "whyn the gawhen i o"
type textarea "x"
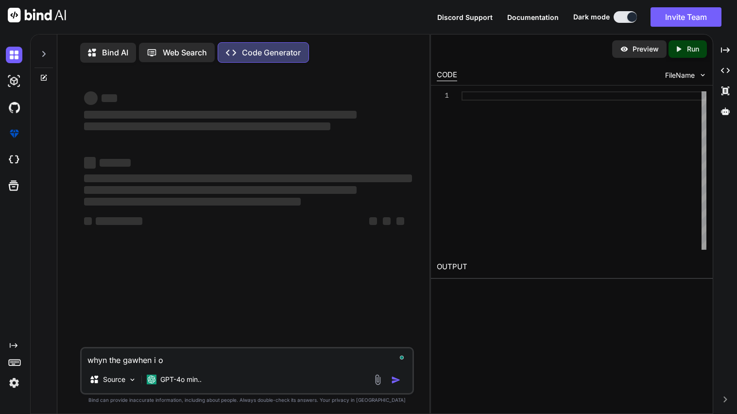
type textarea "whyn the gawhen i op"
type textarea "x"
type textarea "whyn the gawhen i ope"
type textarea "x"
type textarea "whyn the gawhen i open"
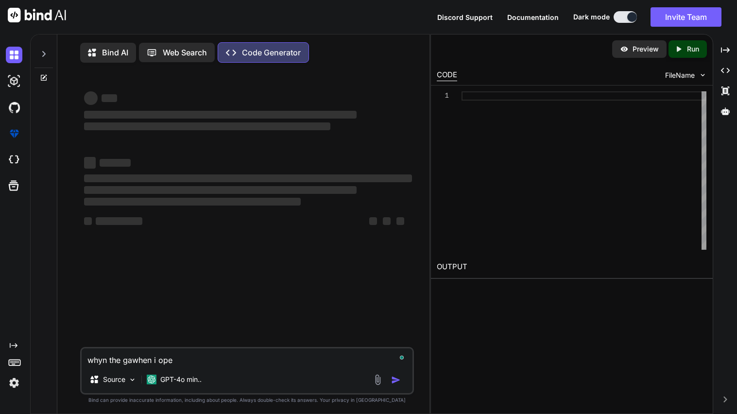
type textarea "x"
type textarea "whyn the gawhen i open"
type textarea "x"
type textarea "whyn the gawhen i open t"
type textarea "x"
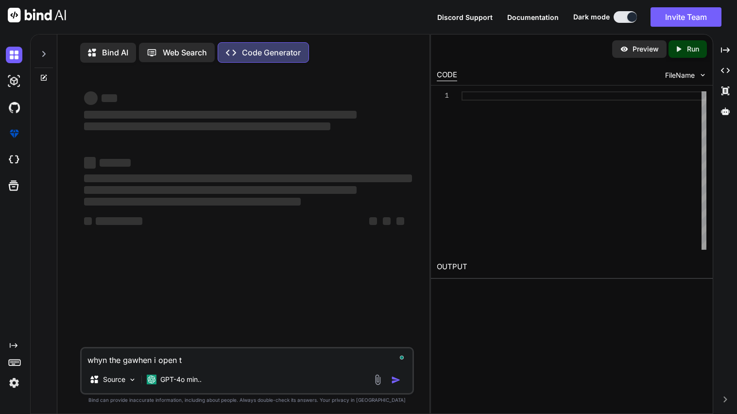
type textarea "whyn the gawhen i open th"
type textarea "x"
type textarea "whyn the gawhen i open the"
type textarea "x"
type textarea "whyn the gawhen i open the"
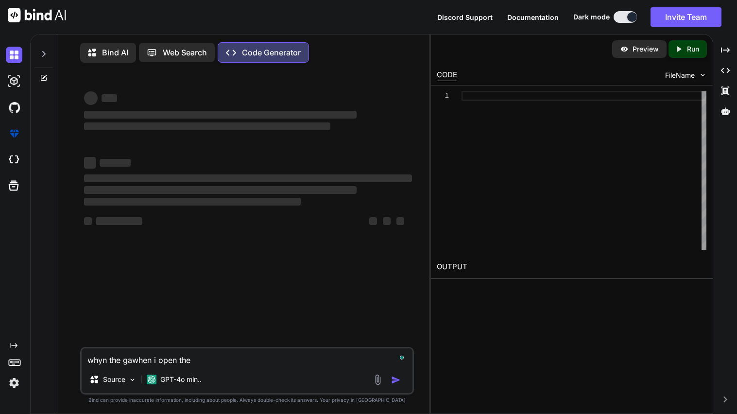
type textarea "x"
type textarea "whyn the gawhen i open the g"
type textarea "x"
type textarea "whyn the gawhen i open the ga"
type textarea "x"
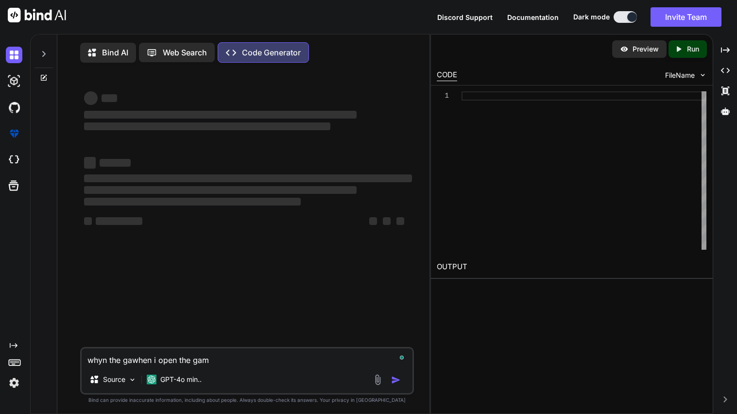
type textarea "whyn the gawhen i open the game"
type textarea "x"
type textarea "whyn the gawhen i open the game"
type textarea "x"
type textarea "whyn the gawhen i open the game i"
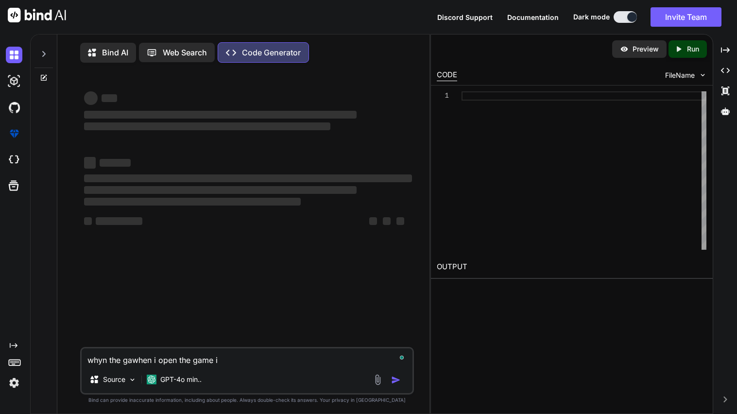
type textarea "x"
type textarea "whyn the gawhen i open the game it"
type textarea "x"
type textarea "whyn the gawhen i open the game it"
type textarea "x"
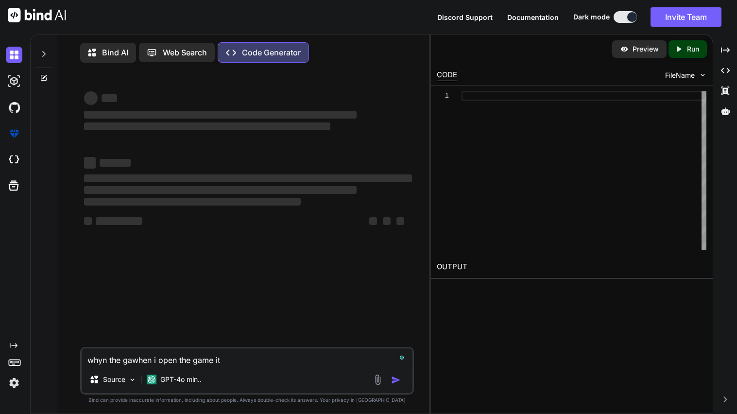
type textarea "whyn the gawhen i open the game it t"
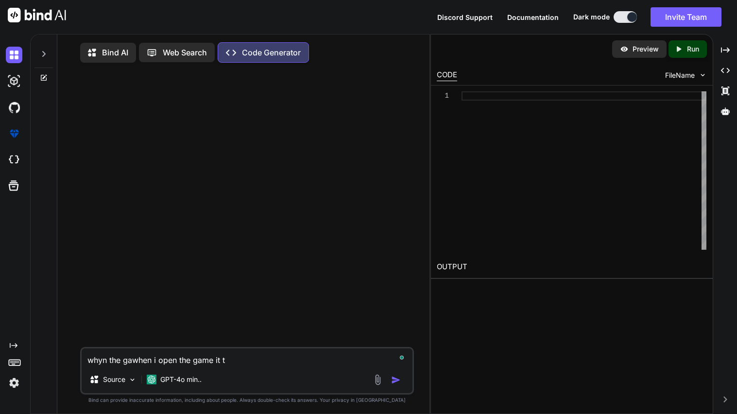
type textarea "x"
type textarea "whyn the gawhen i open the game it"
type textarea "x"
type textarea "whyn the gawhen i open the game it d"
type textarea "x"
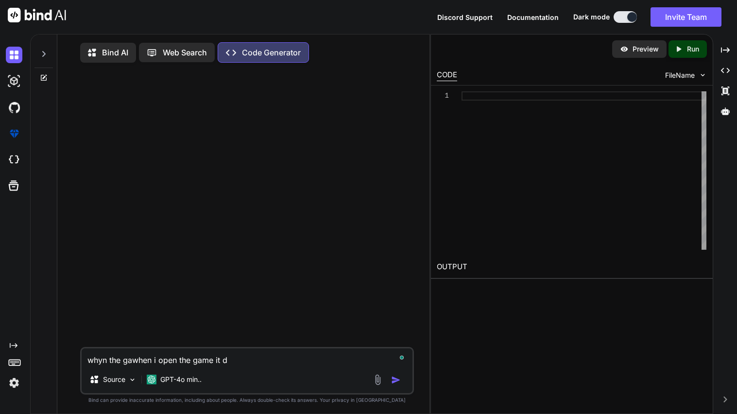
type textarea "whyn the gawhen i open the game it do"
type textarea "x"
type textarea "whyn the gawhen i open the game it don"
type textarea "x"
type textarea "whyn the gawhen i open the game it dont"
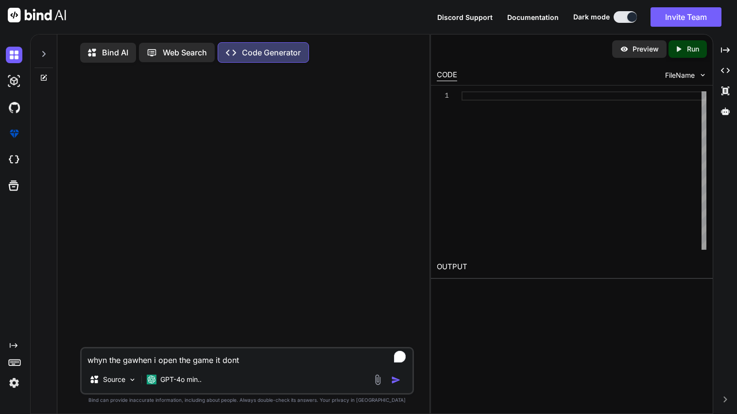
type textarea "x"
type textarea "whyn the gawhen i open the game it dont"
type textarea "x"
type textarea "whyn the gawhen i open the game it dont w"
type textarea "x"
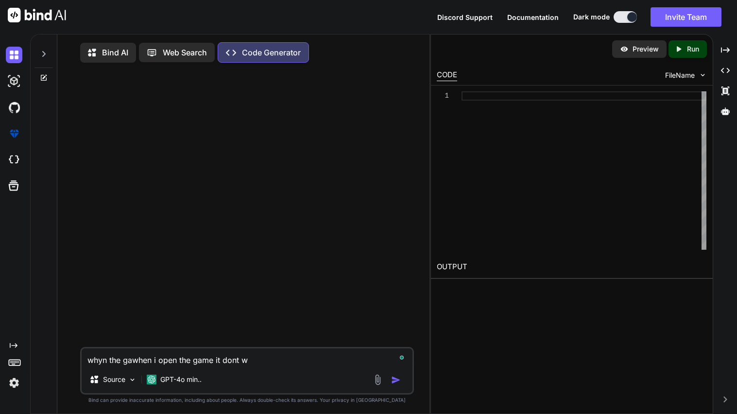
type textarea "whyn the gawhen i open the game it dont wo"
type textarea "x"
type textarea "whyn the gawhen i open the game it dont wor"
type textarea "x"
type textarea "whyn the gawhen i open the game it dont work"
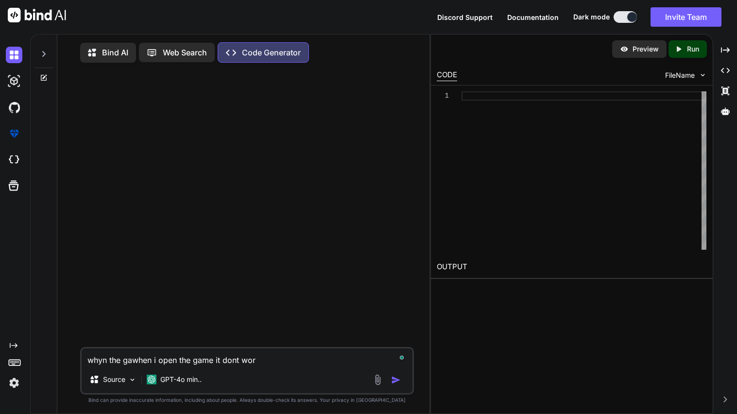
type textarea "x"
type textarea "whyn the gawhen i open the game it dont work"
type textarea "x"
type textarea "whyn the gawhen i open the game it dont work"
type textarea "x"
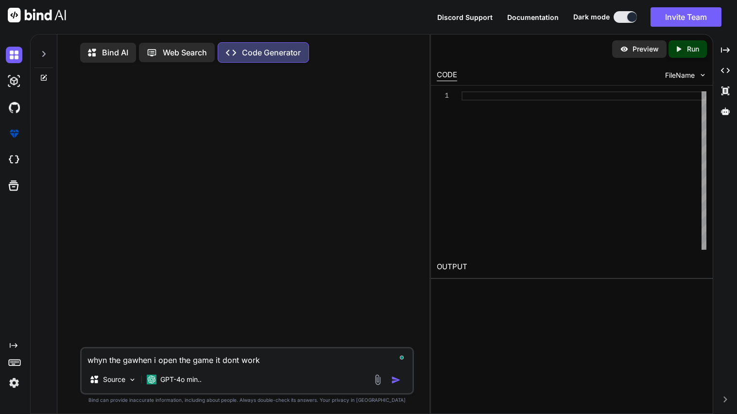
type textarea "whyn the gawhen i open the game it dont work"
type textarea "x"
type textarea "whyn the gawhen i open the game it dont work"
type textarea "x"
paste textarea "<!DOCTYPE html> <html> <head> <title>Cyberpunk Launcher </title> <meta charset=…"
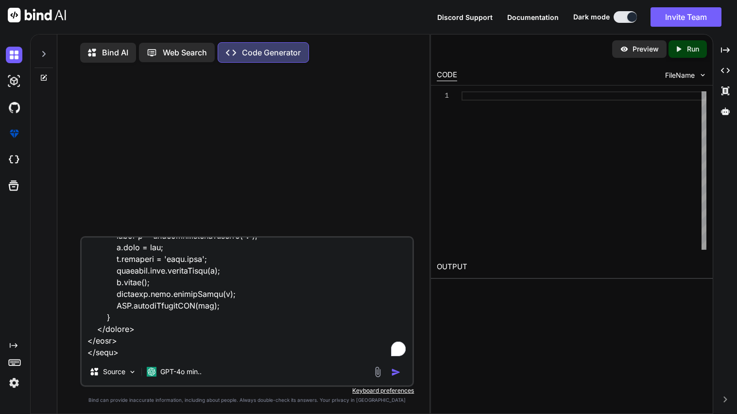
scroll to position [16527, 0]
type textarea "whyn the gawhen i open the game it dont work <!DOCTYPE html> <html> <head> <tit…"
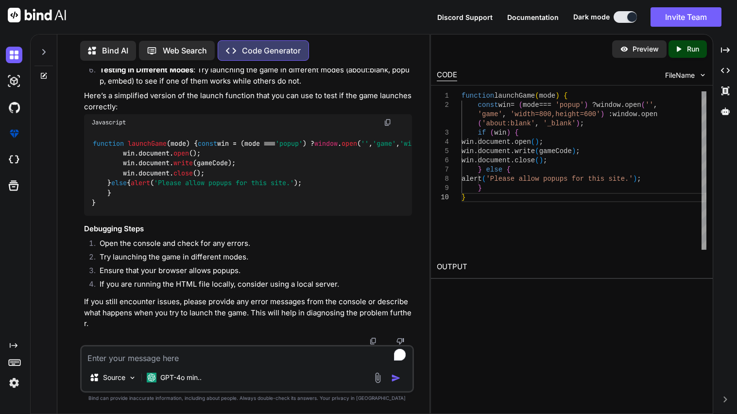
scroll to position [12144, 0]
